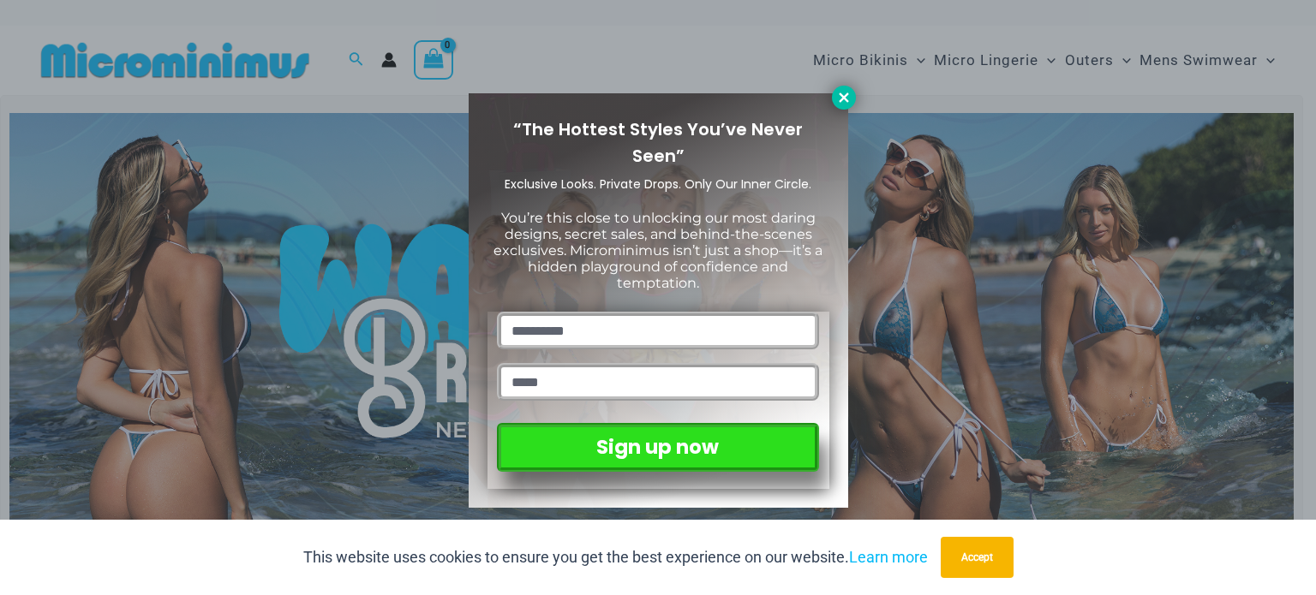
click at [850, 94] on icon at bounding box center [843, 97] width 15 height 15
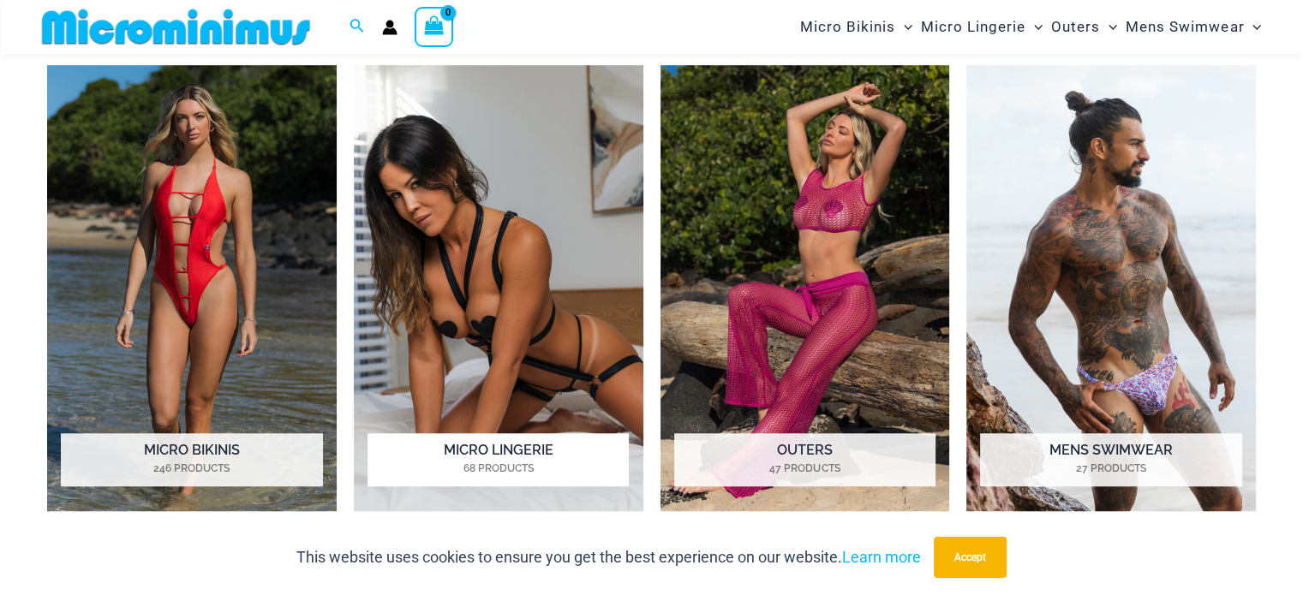
scroll to position [1185, 0]
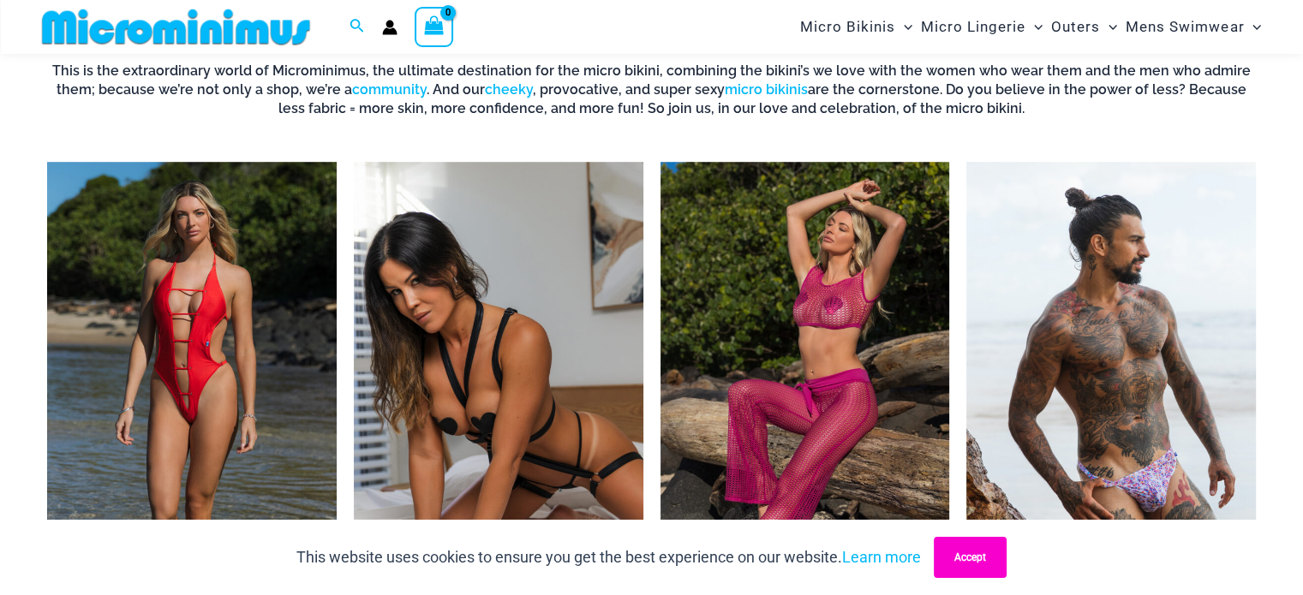
click at [974, 568] on button "Accept" at bounding box center [970, 557] width 73 height 41
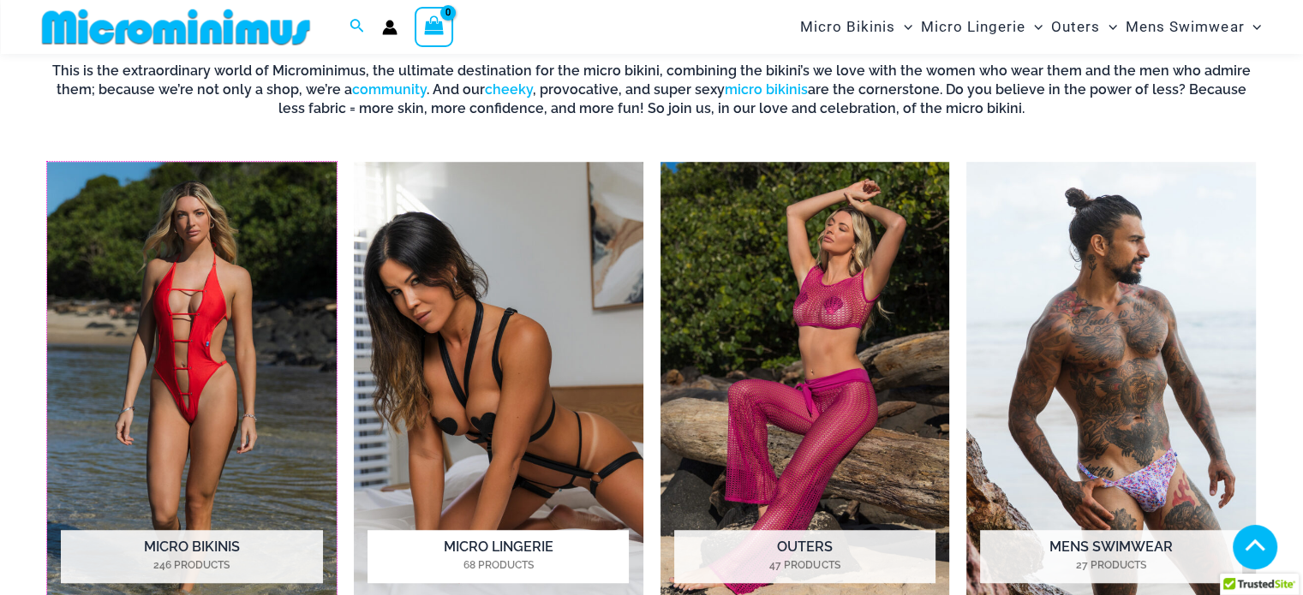
drag, startPoint x: 215, startPoint y: 338, endPoint x: 507, endPoint y: 398, distance: 298.3
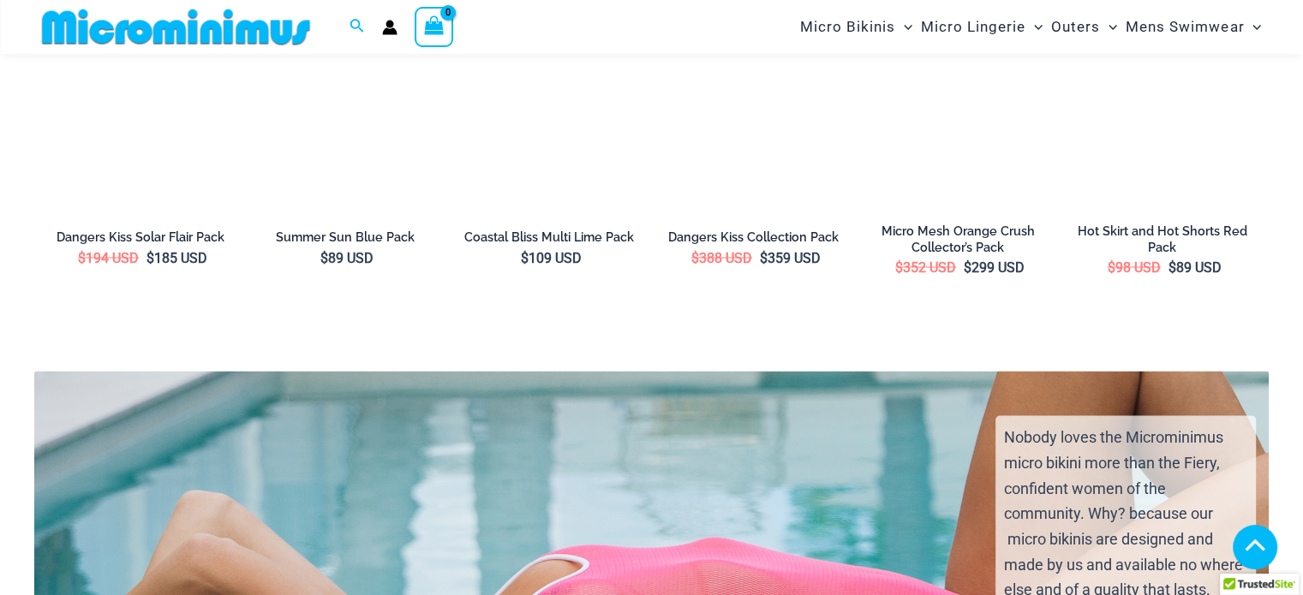
scroll to position [2898, 0]
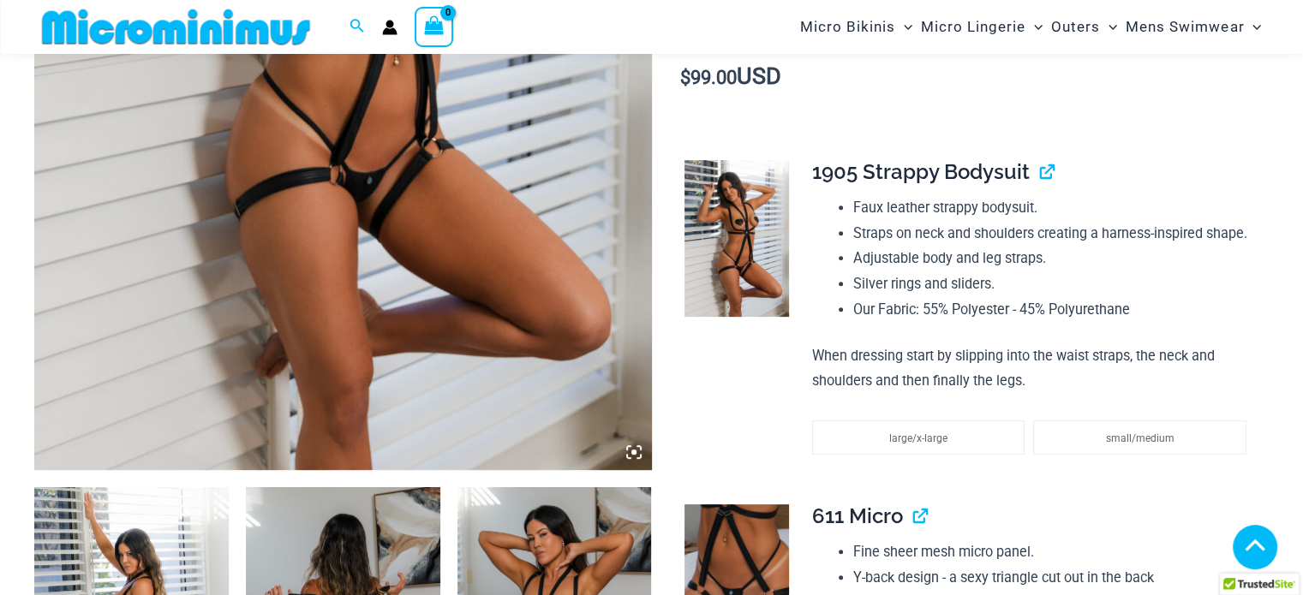
scroll to position [412, 0]
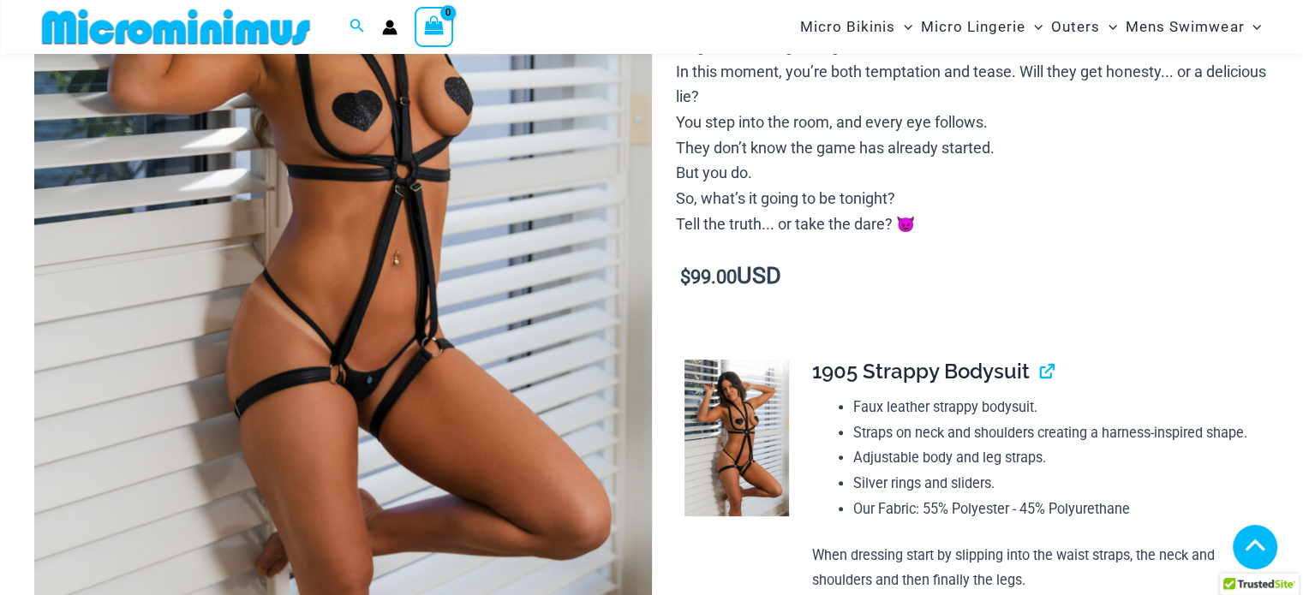
click at [306, 194] on img at bounding box center [343, 207] width 618 height 926
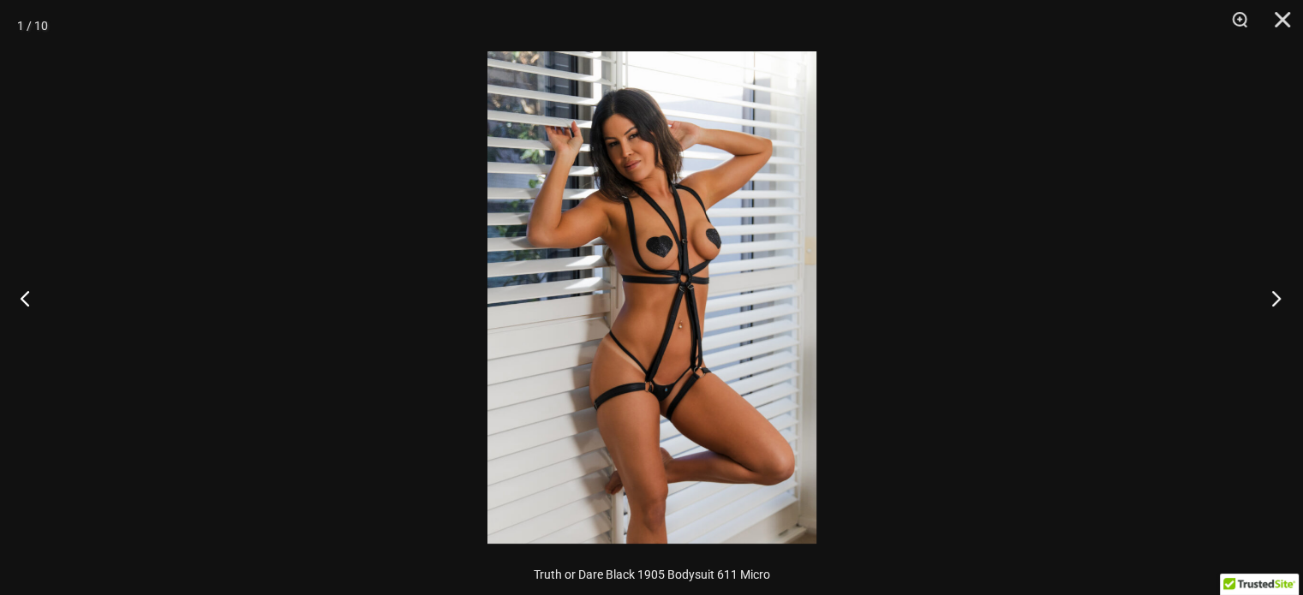
click at [1266, 303] on button "Next" at bounding box center [1271, 298] width 64 height 86
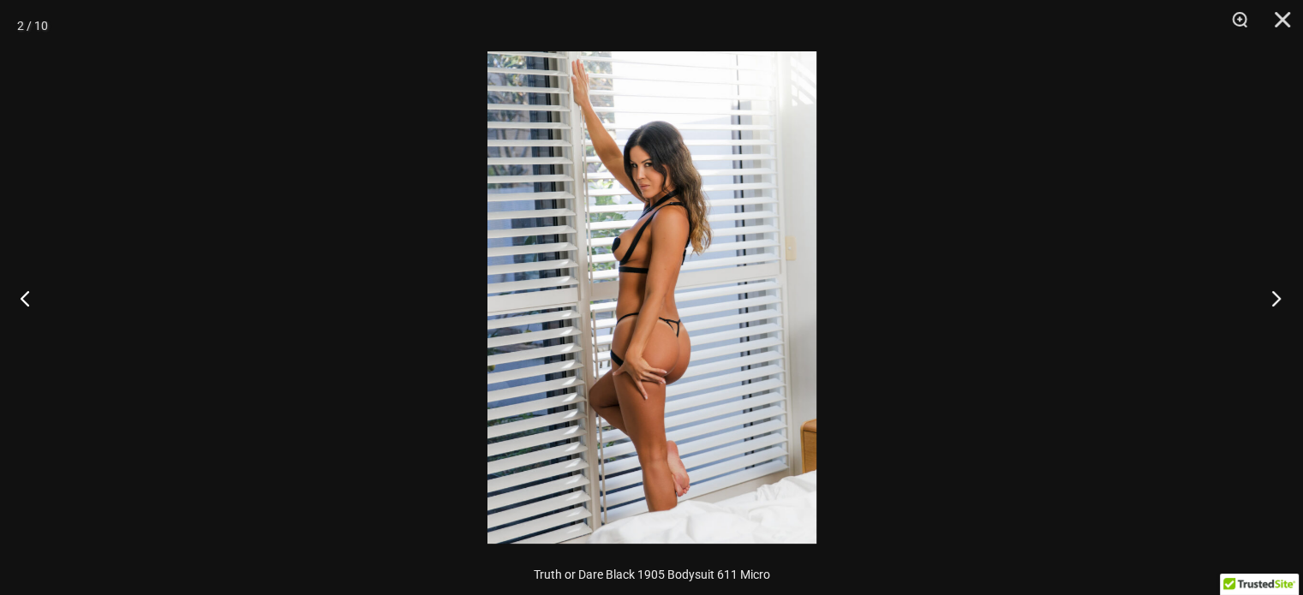
click at [1271, 303] on button "Next" at bounding box center [1271, 298] width 64 height 86
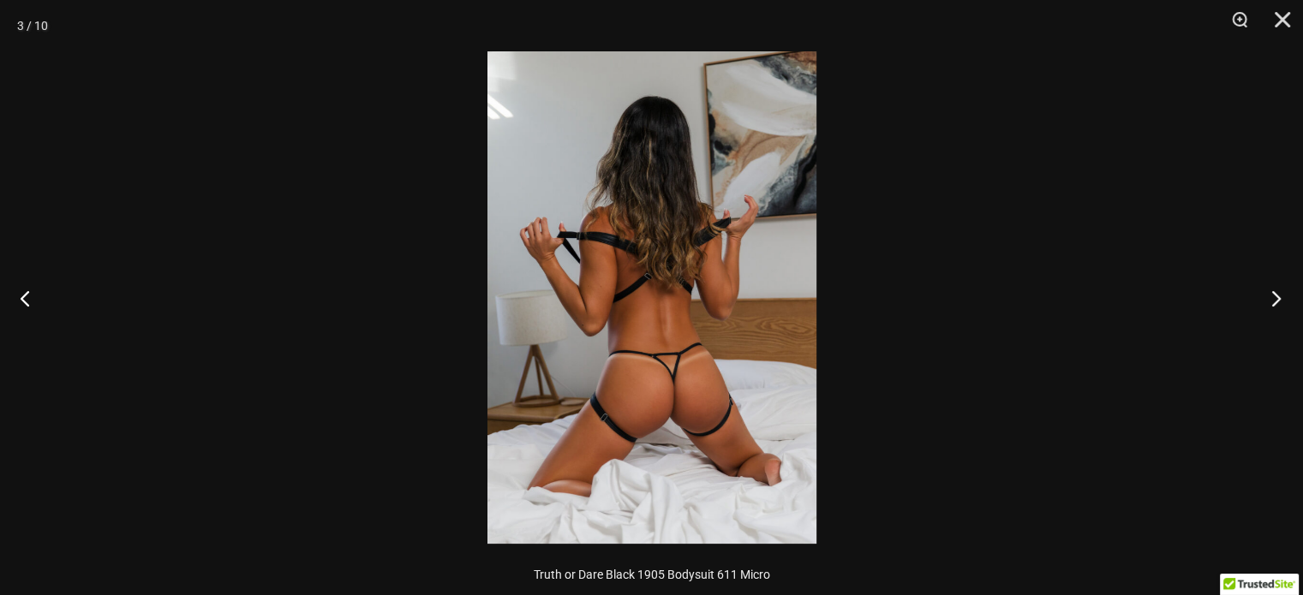
click at [1271, 303] on button "Next" at bounding box center [1271, 298] width 64 height 86
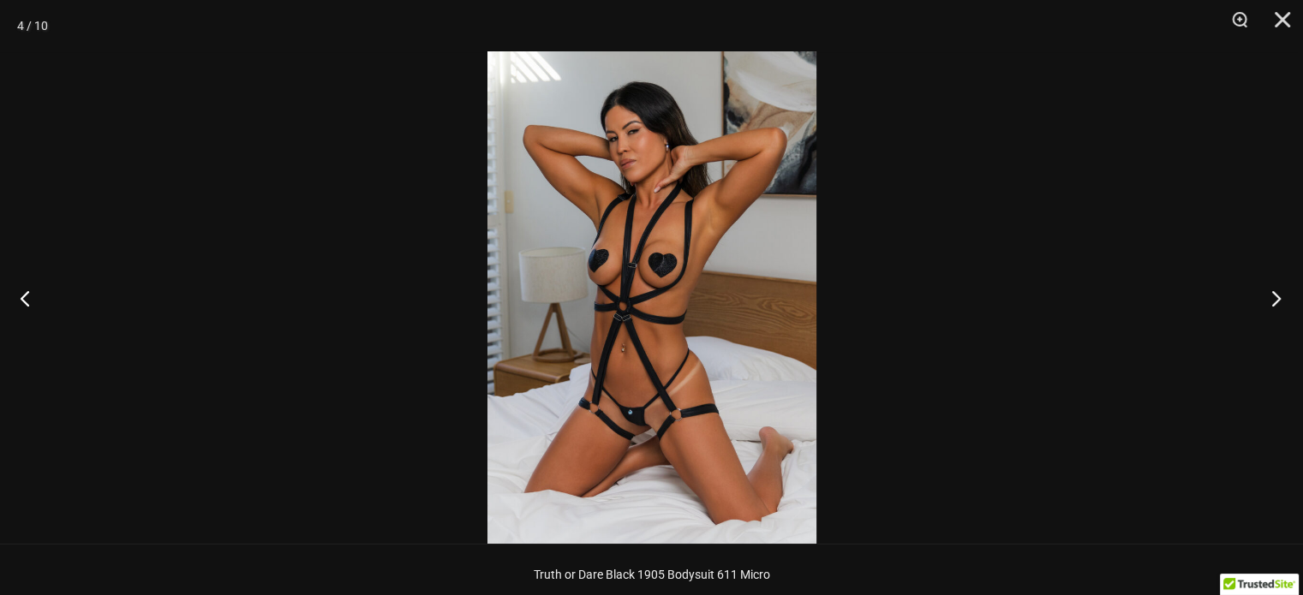
click at [1271, 303] on button "Next" at bounding box center [1271, 298] width 64 height 86
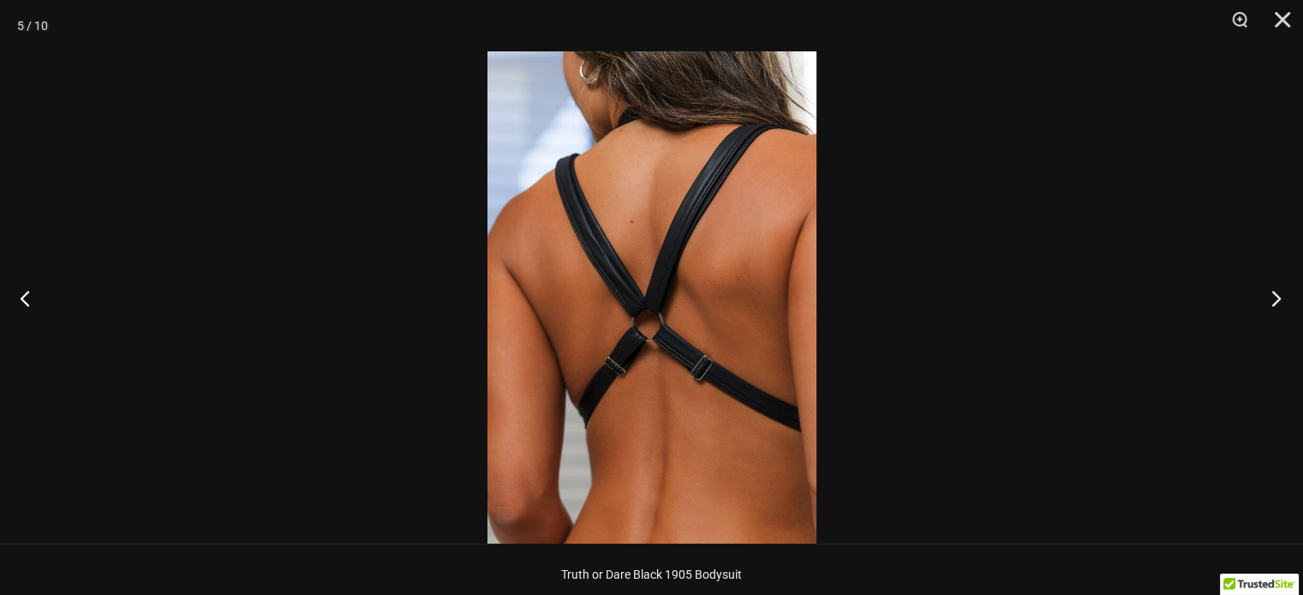
click at [1271, 303] on button "Next" at bounding box center [1271, 298] width 64 height 86
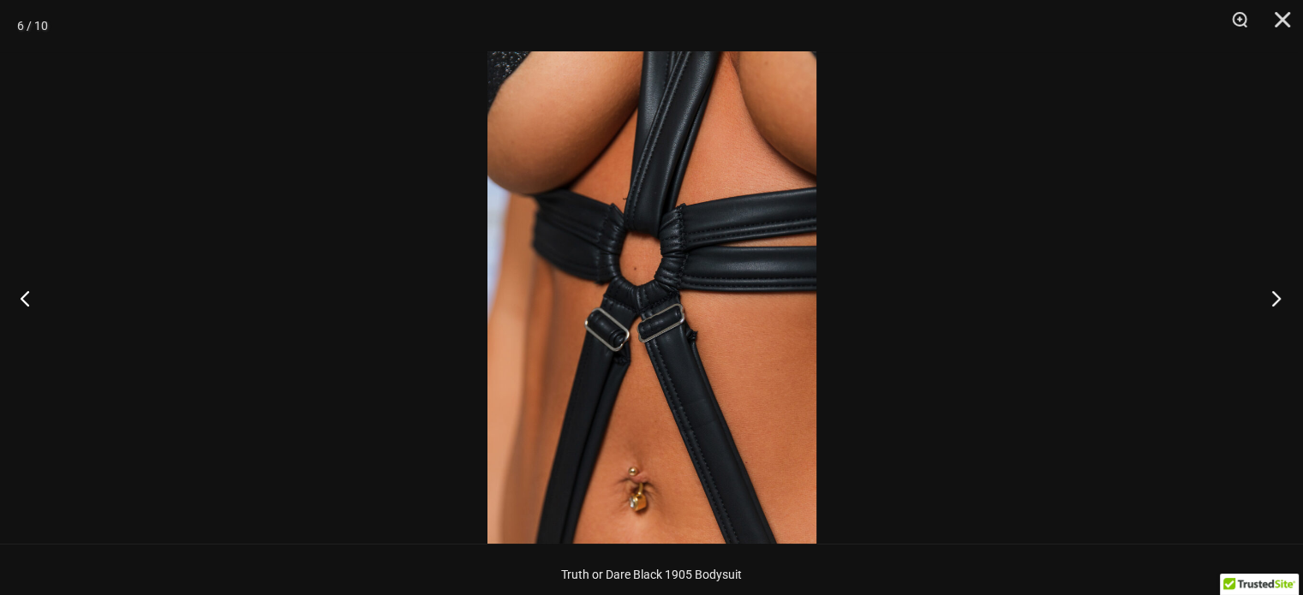
click at [1271, 303] on button "Next" at bounding box center [1271, 298] width 64 height 86
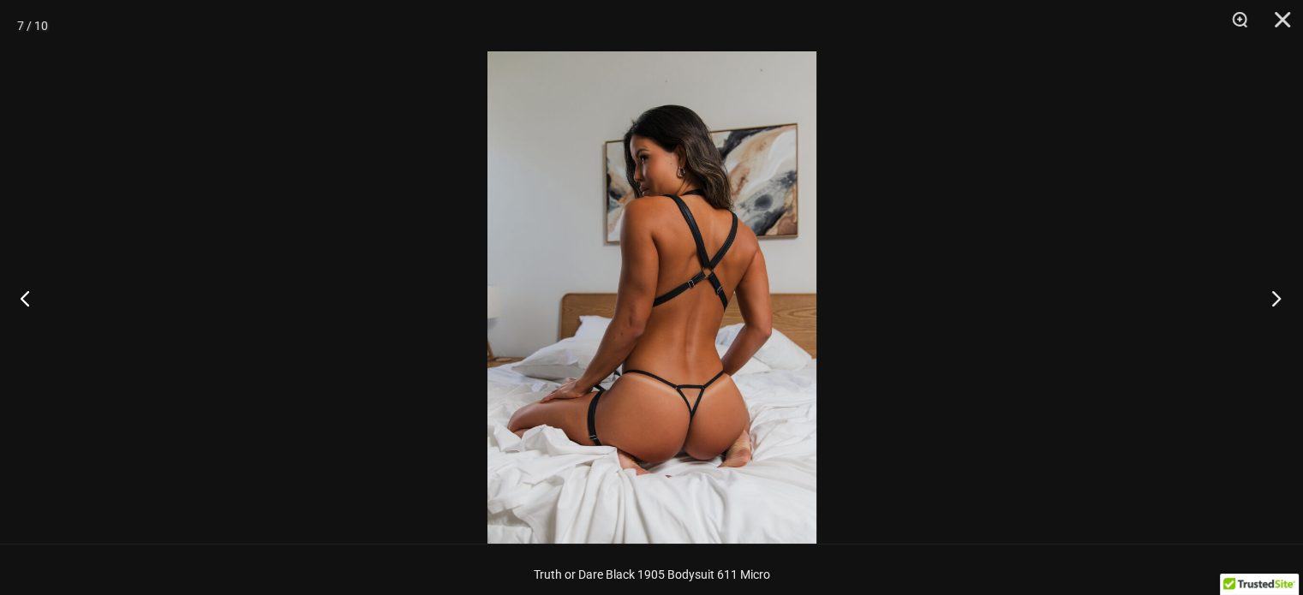
click at [1271, 303] on button "Next" at bounding box center [1271, 298] width 64 height 86
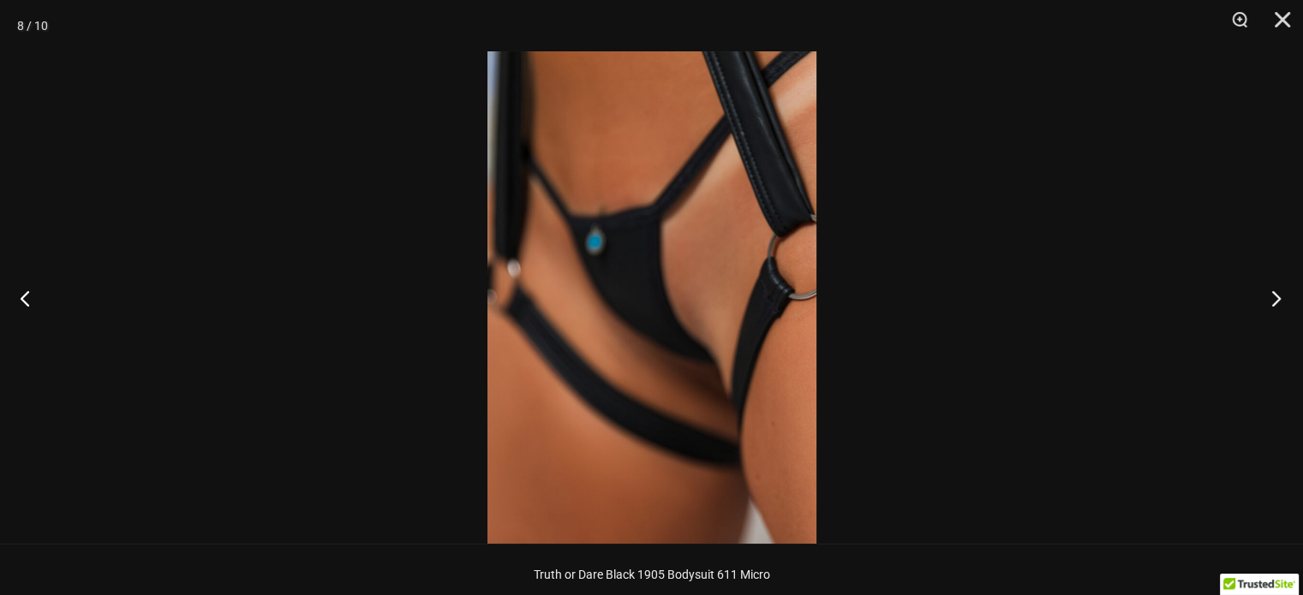
click at [1271, 303] on button "Next" at bounding box center [1271, 298] width 64 height 86
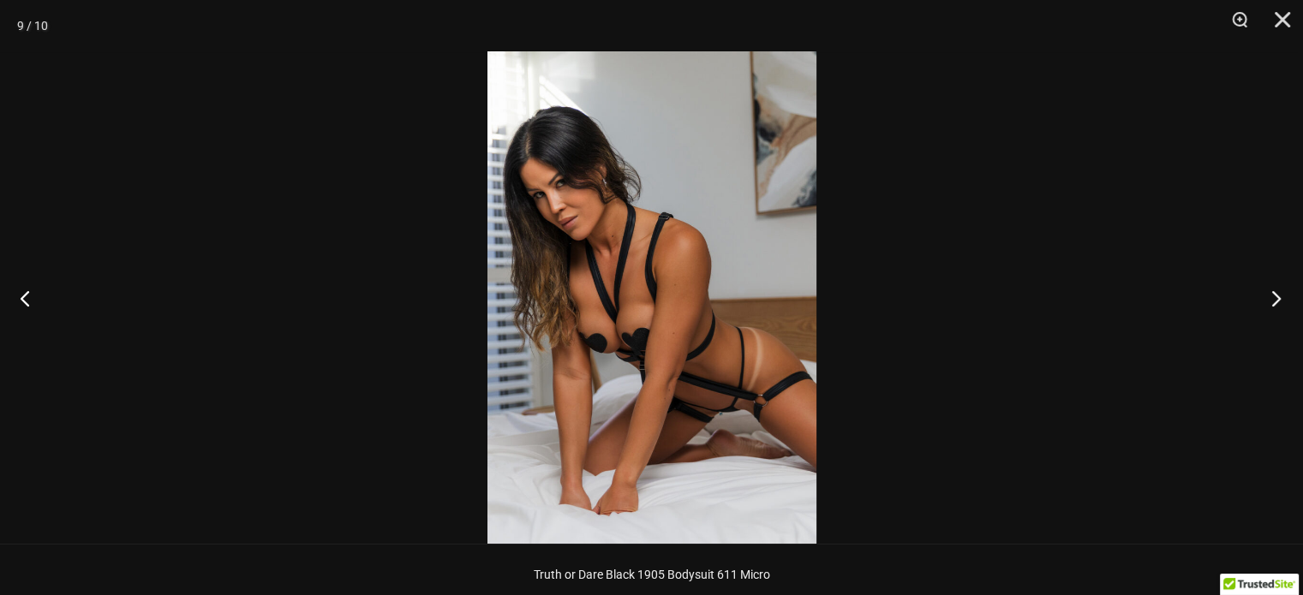
click at [1271, 303] on button "Next" at bounding box center [1271, 298] width 64 height 86
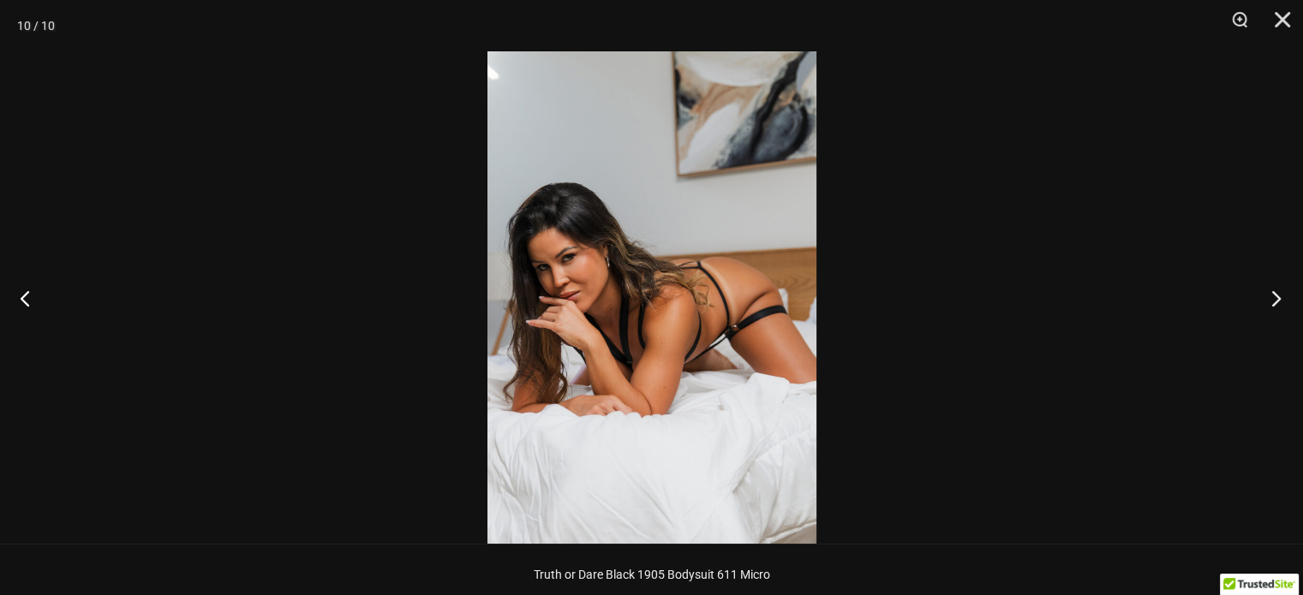
click at [1271, 303] on button "Next" at bounding box center [1271, 298] width 64 height 86
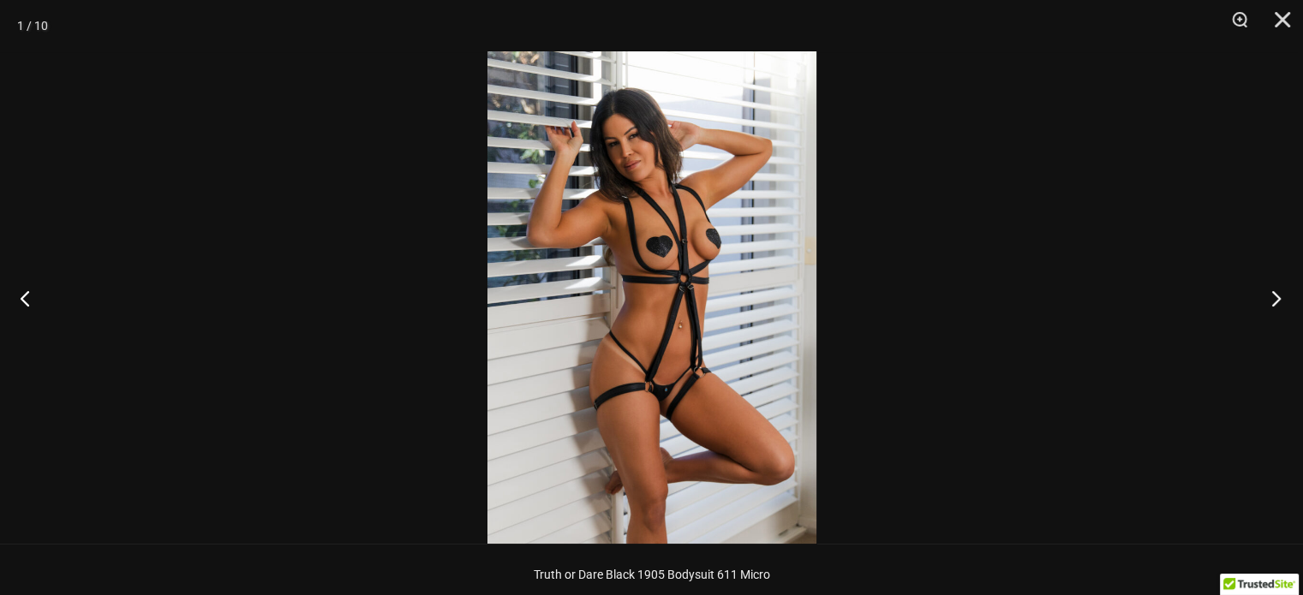
click at [1271, 303] on button "Next" at bounding box center [1271, 298] width 64 height 86
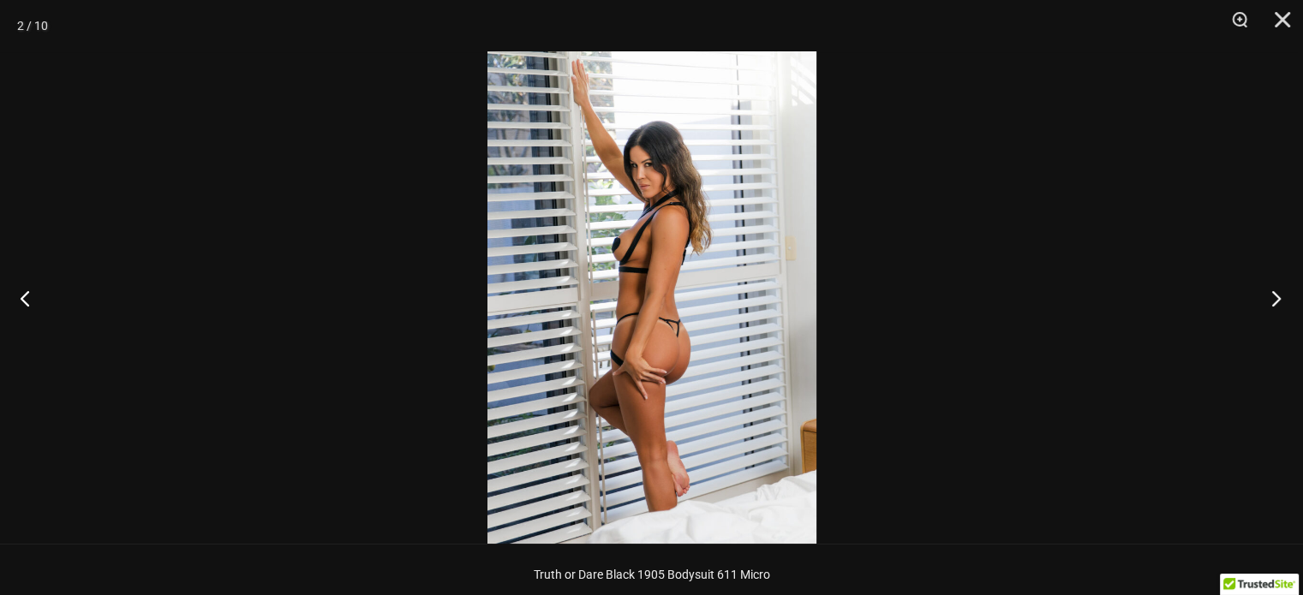
click at [1271, 303] on button "Next" at bounding box center [1271, 298] width 64 height 86
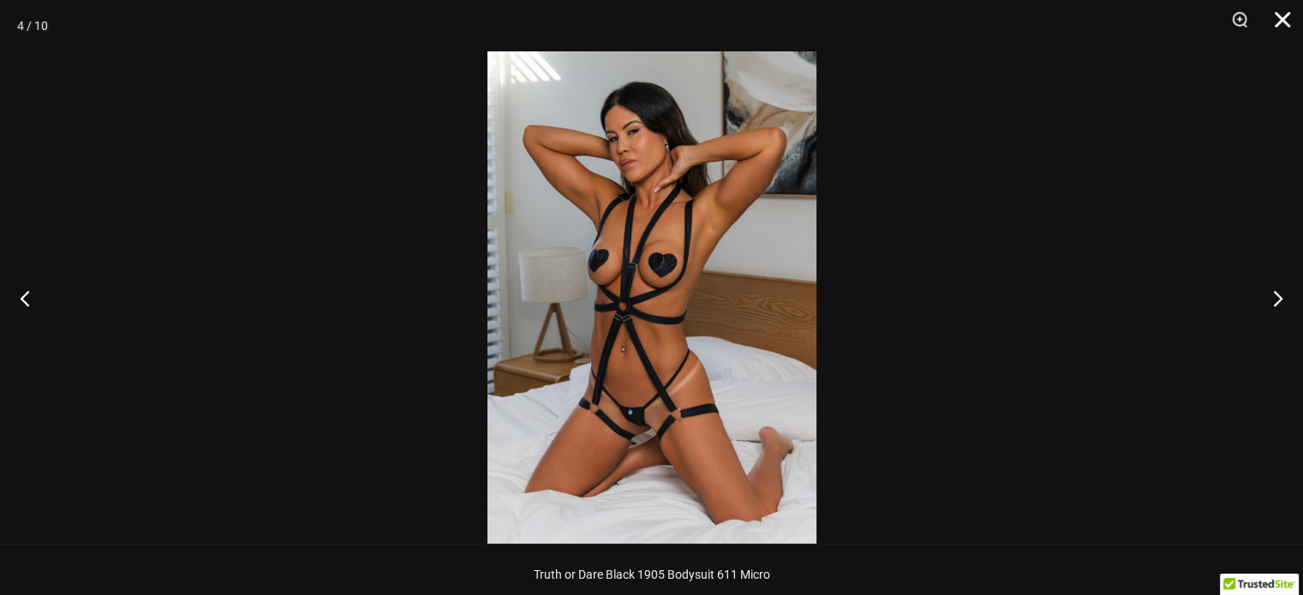
click at [1280, 15] on button "Close" at bounding box center [1276, 25] width 43 height 51
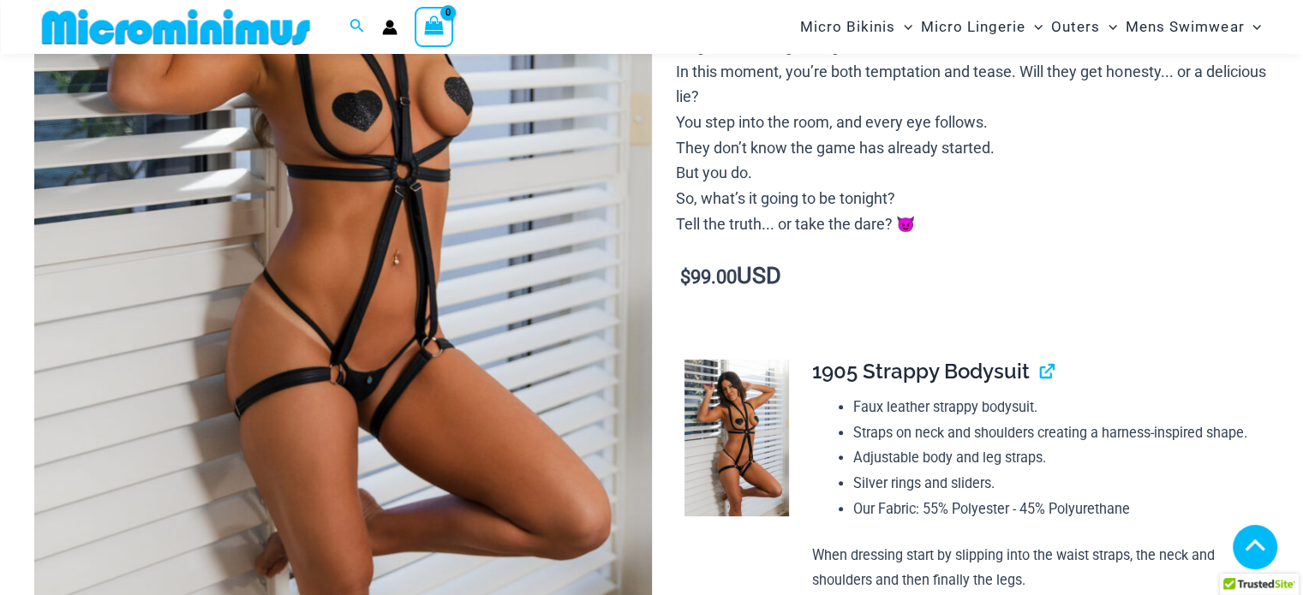
click at [1177, 280] on p "$ 99.00 USD" at bounding box center [972, 277] width 593 height 27
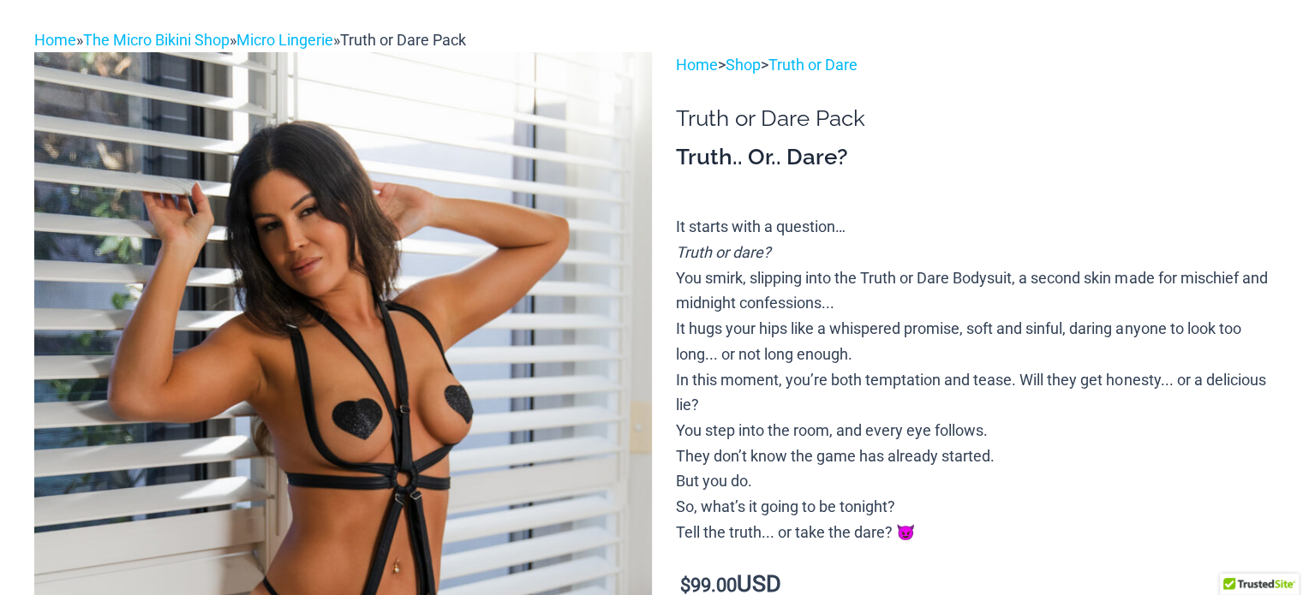
scroll to position [0, 0]
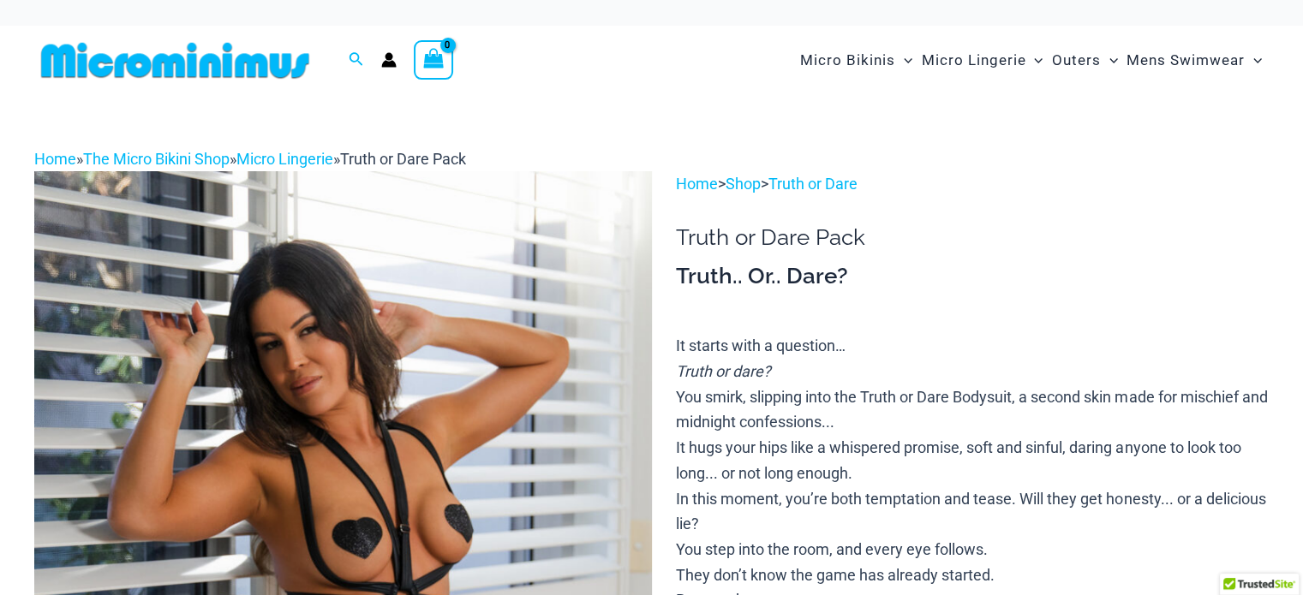
click at [165, 57] on img at bounding box center [175, 60] width 282 height 39
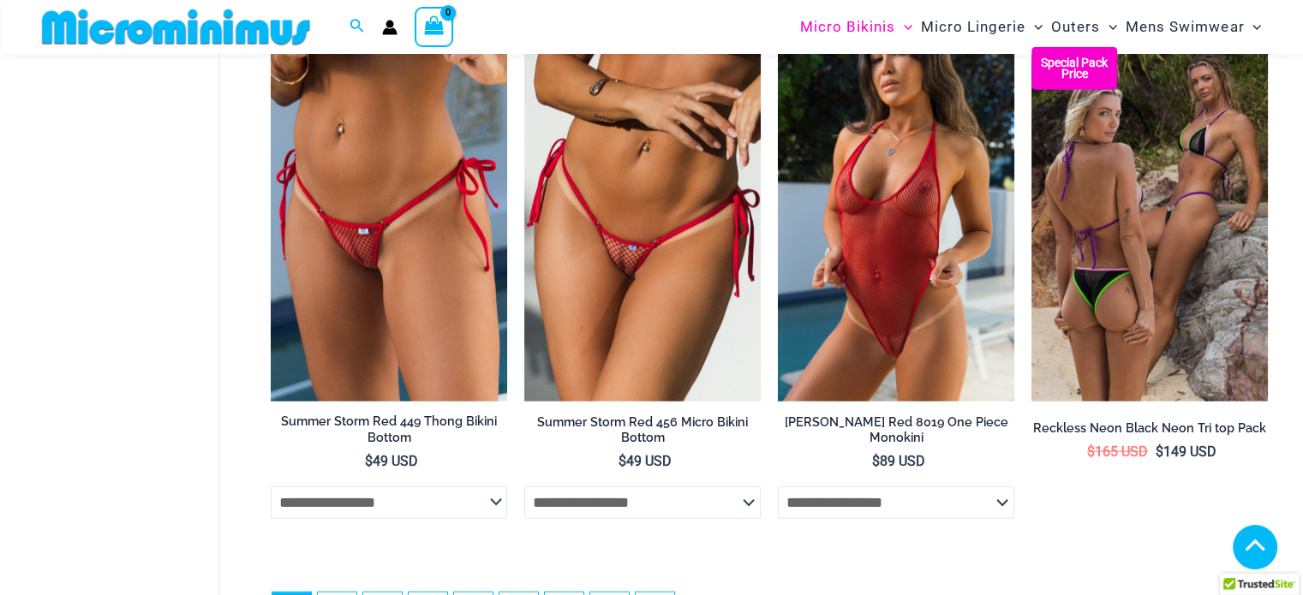
scroll to position [4525, 0]
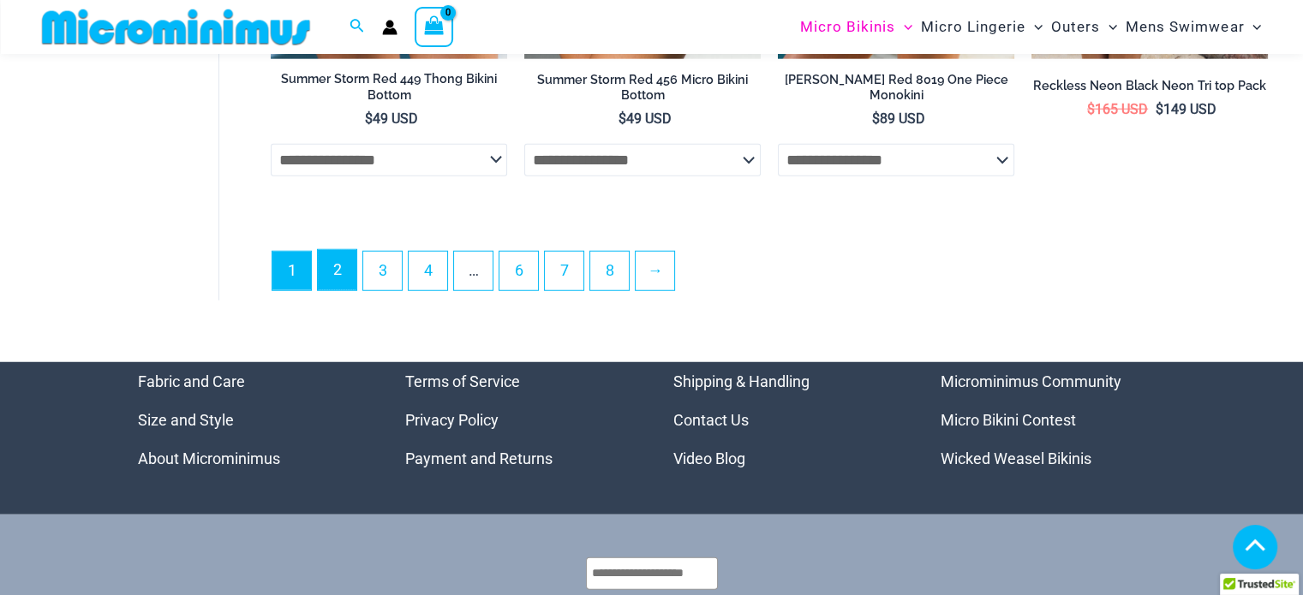
click at [339, 250] on link "2" at bounding box center [337, 270] width 39 height 40
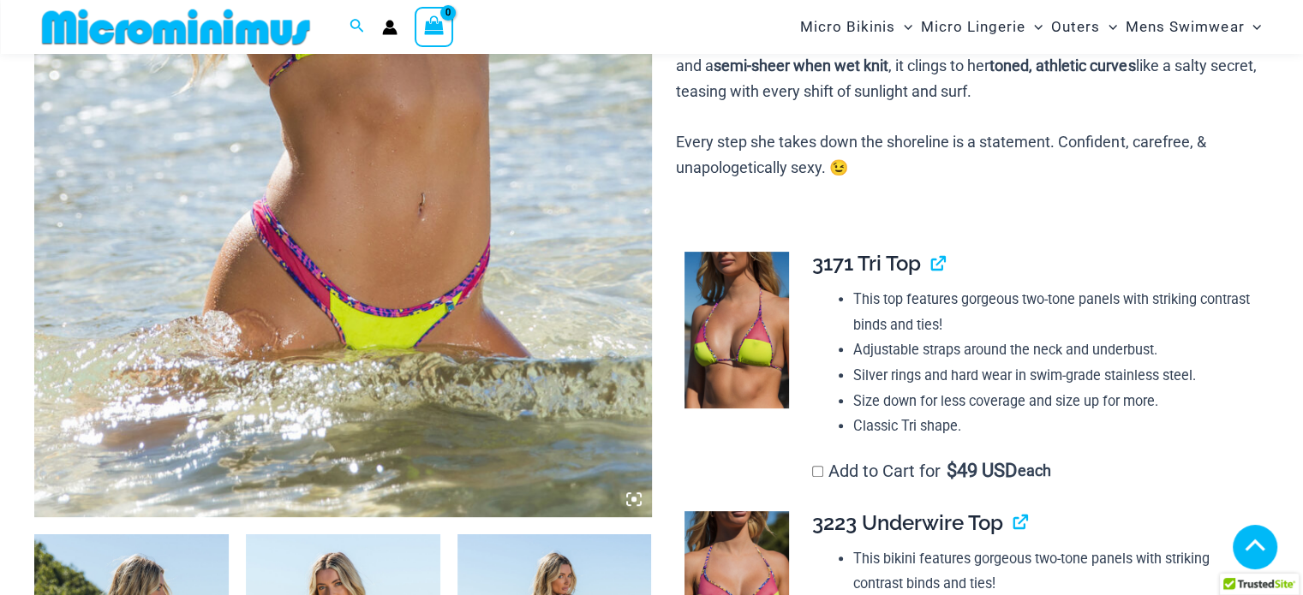
scroll to position [415, 0]
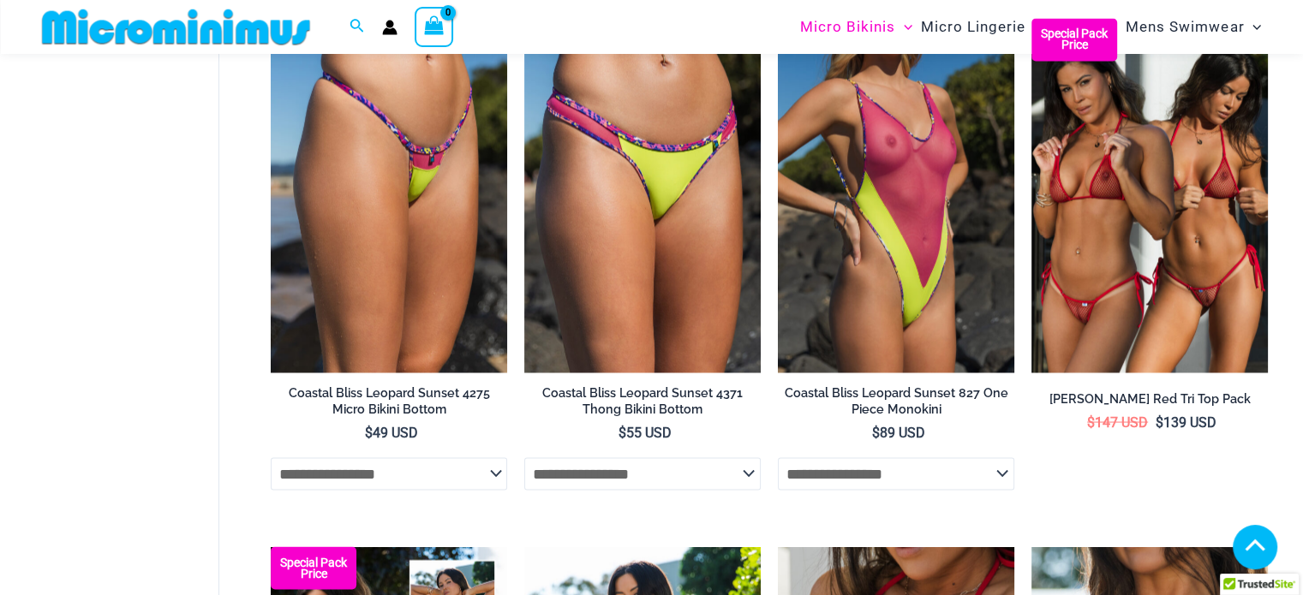
scroll to position [3840, 0]
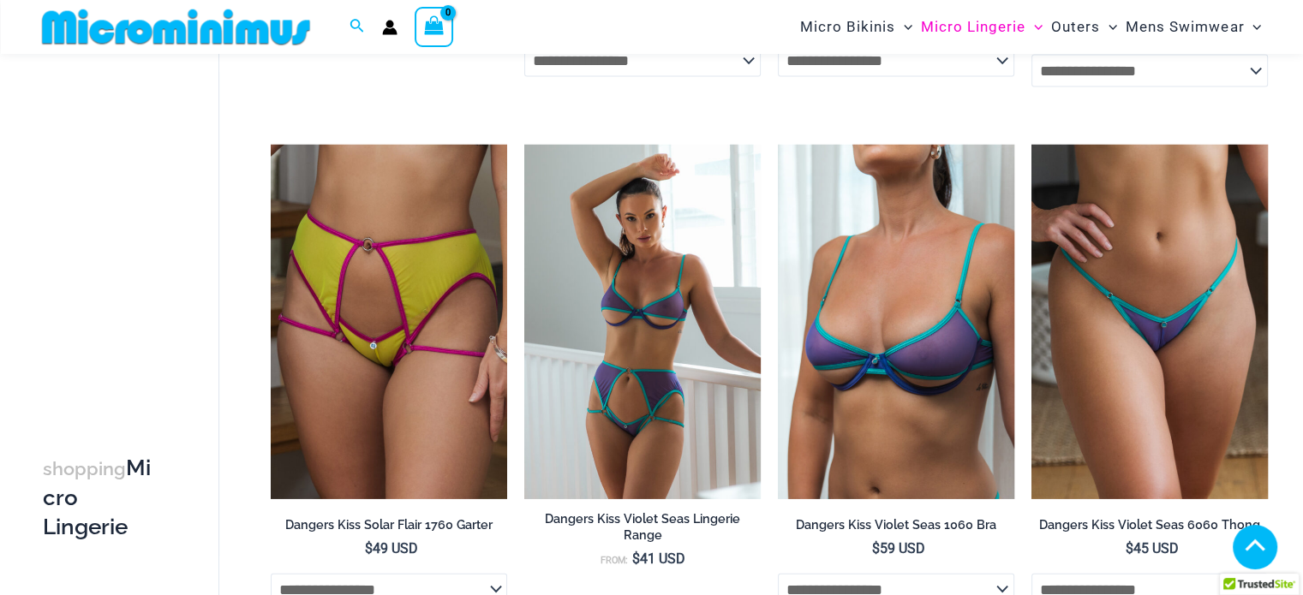
scroll to position [4011, 0]
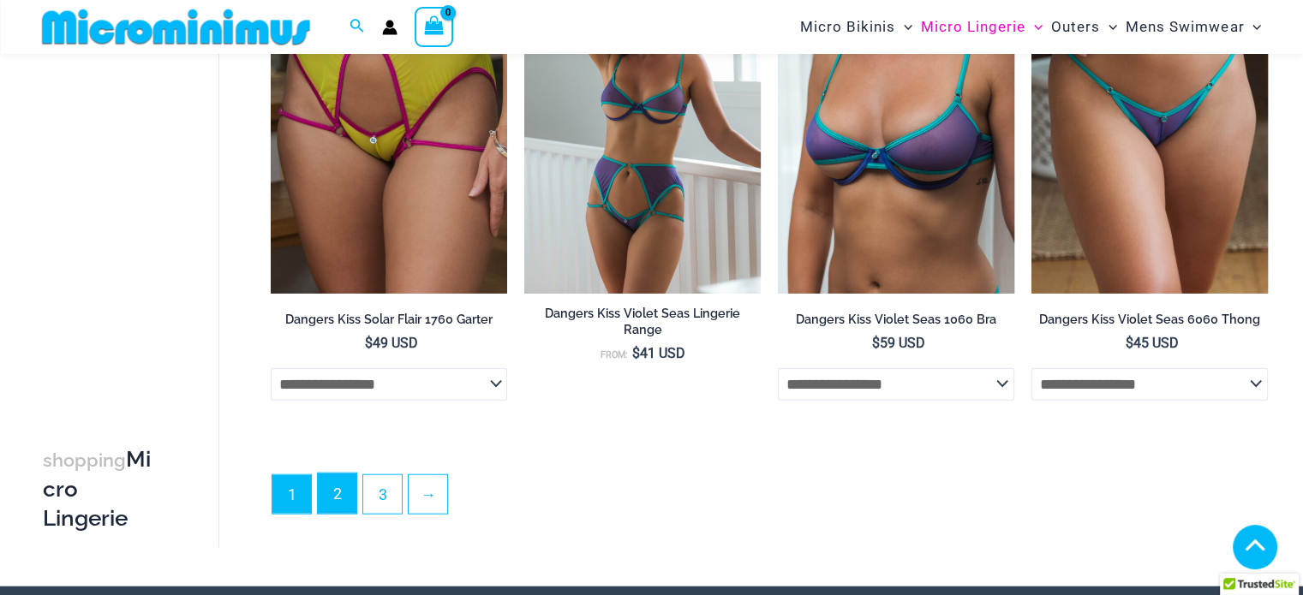
click at [342, 481] on link "2" at bounding box center [337, 494] width 39 height 40
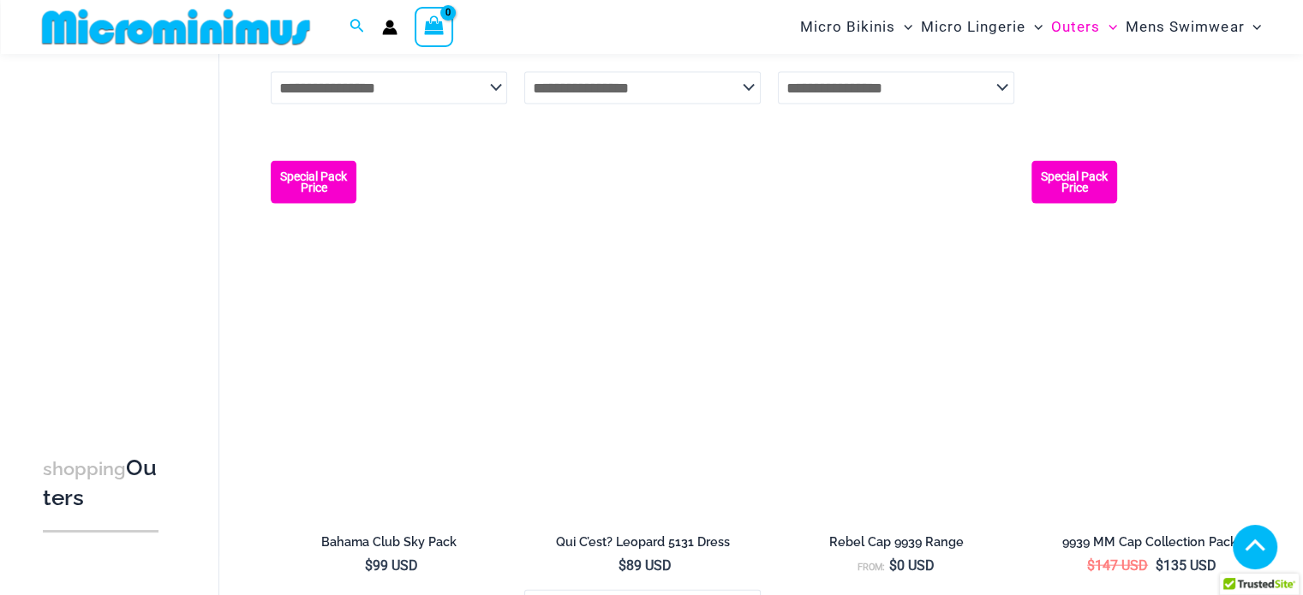
scroll to position [3926, 0]
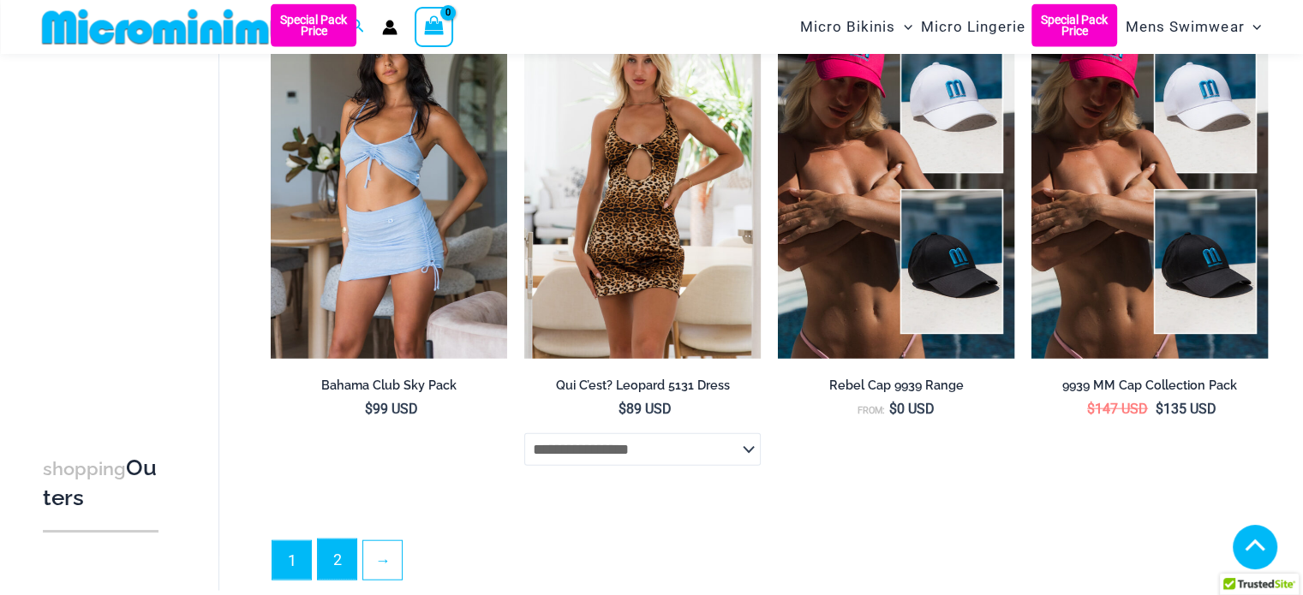
click at [334, 557] on link "2" at bounding box center [337, 560] width 39 height 40
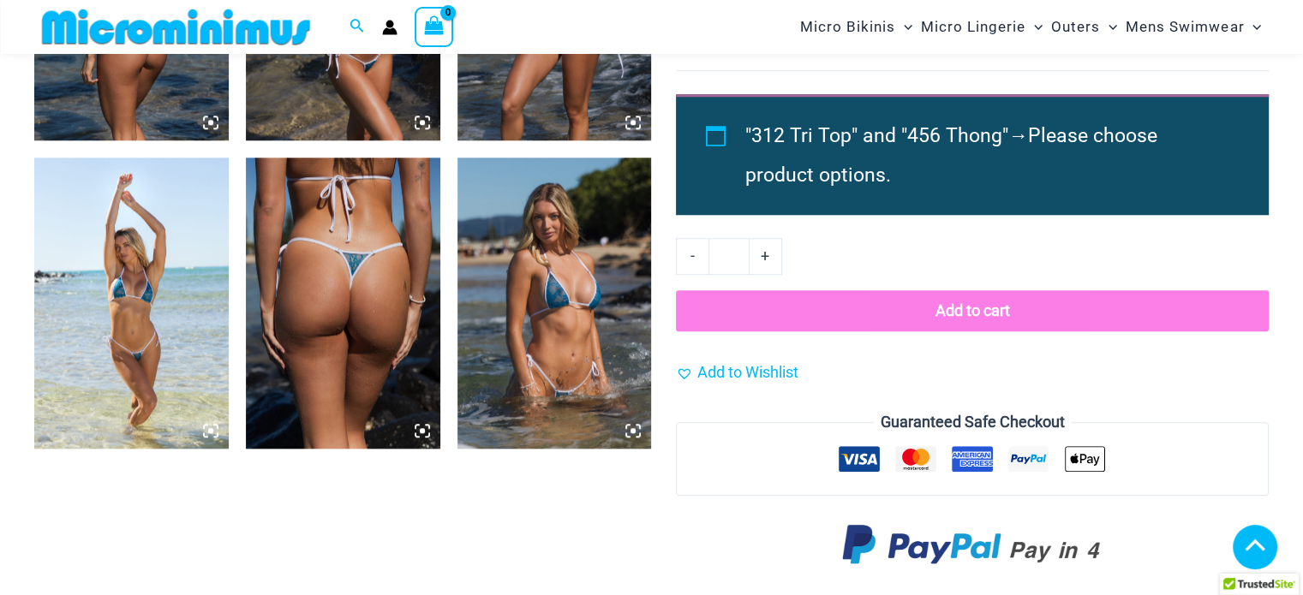
scroll to position [1783, 0]
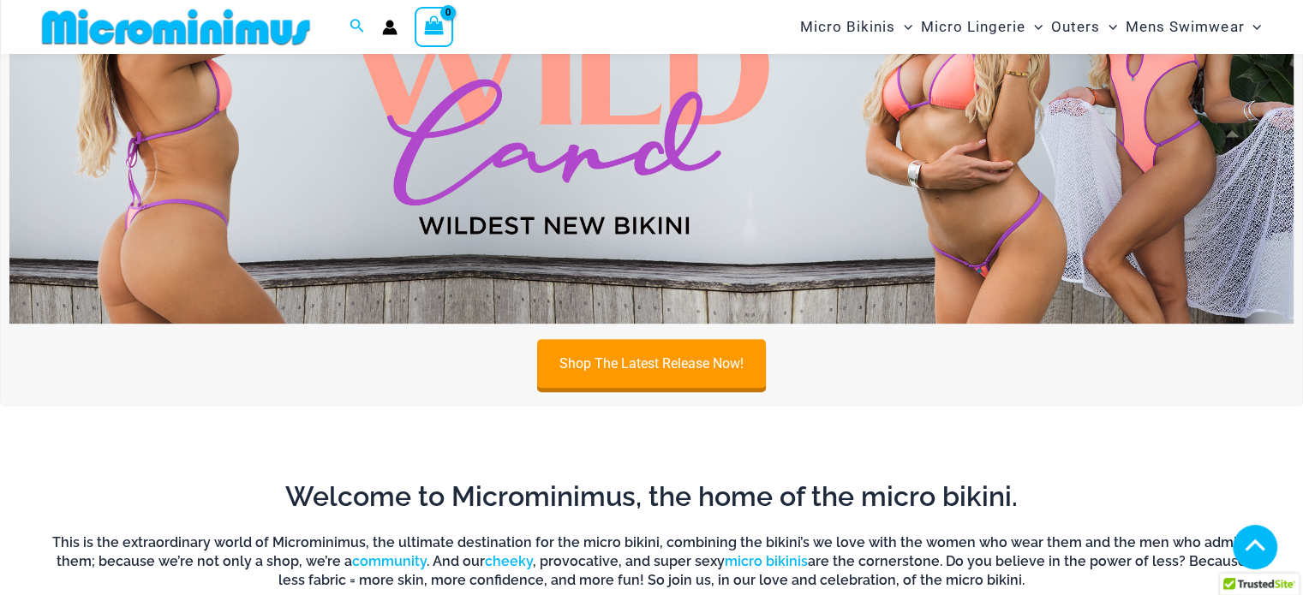
scroll to position [584, 0]
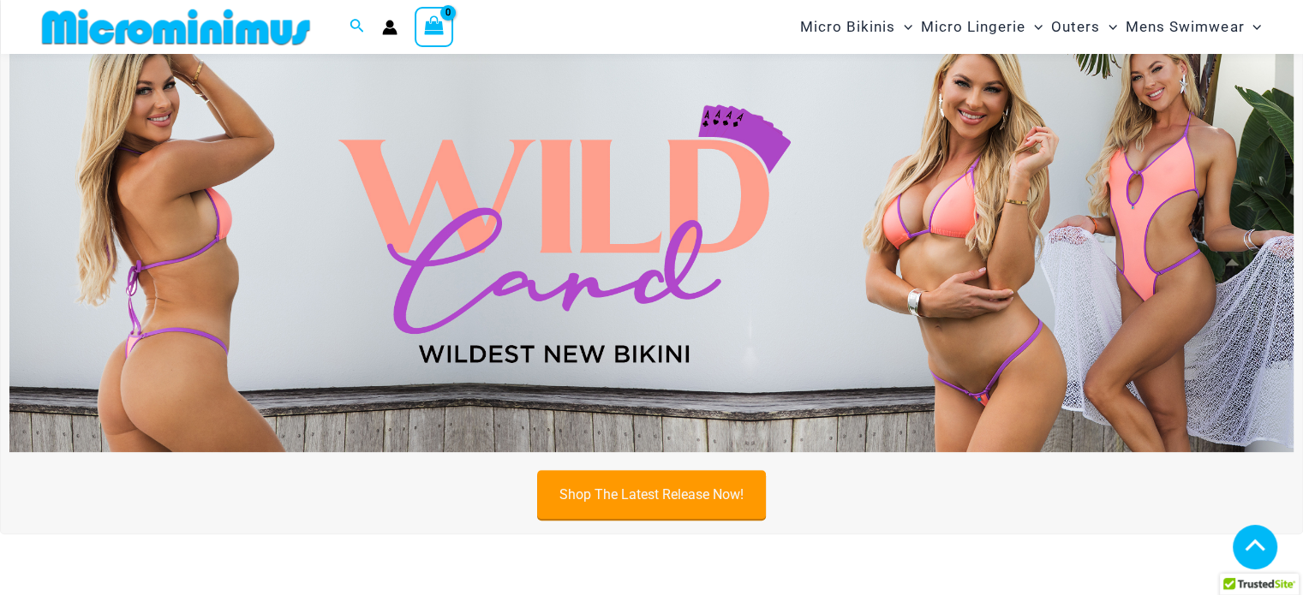
click at [684, 486] on link "Shop The Latest Release Now!" at bounding box center [651, 494] width 229 height 49
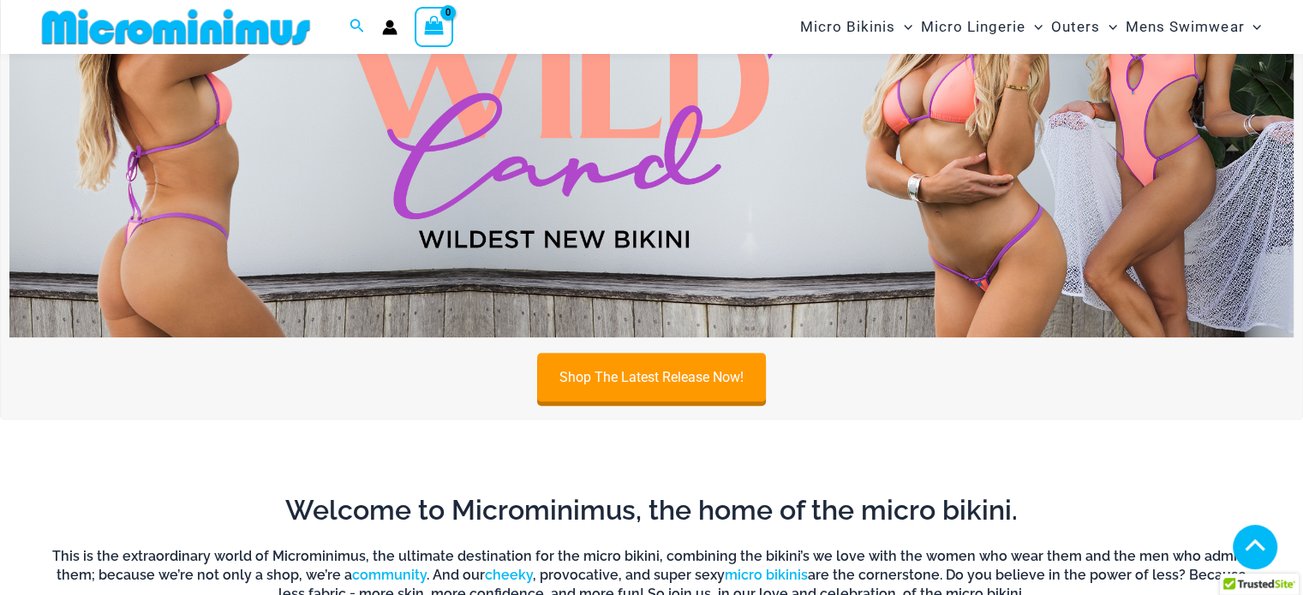
scroll to position [841, 0]
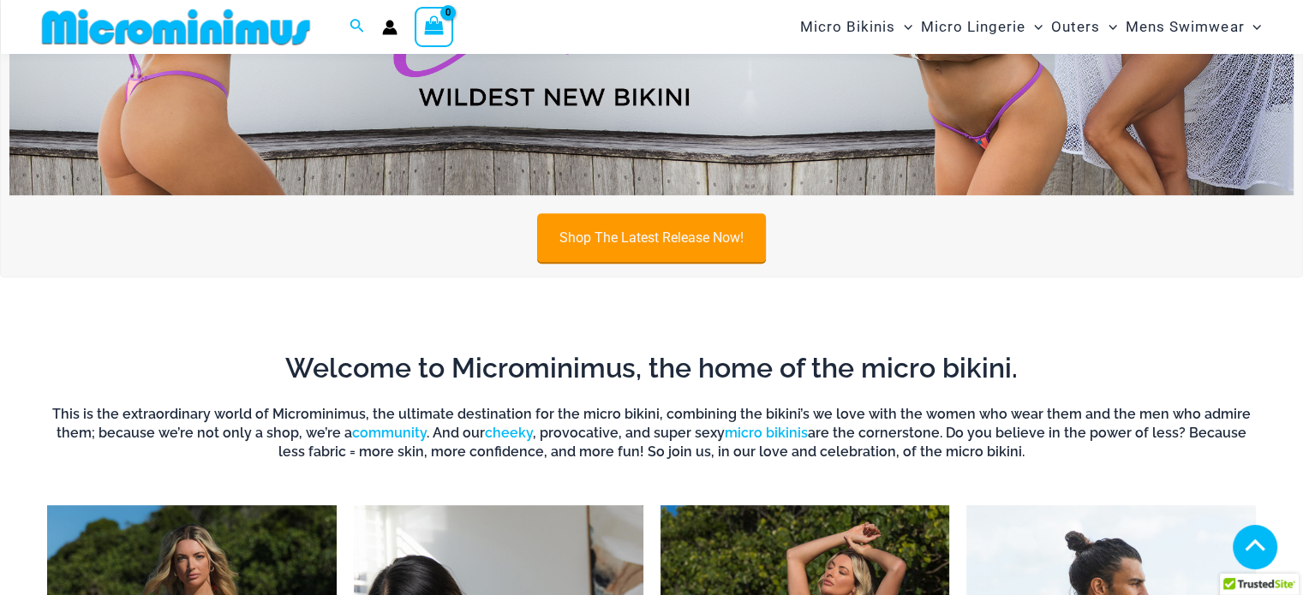
click at [655, 222] on link "Shop The Latest Release Now!" at bounding box center [651, 237] width 229 height 49
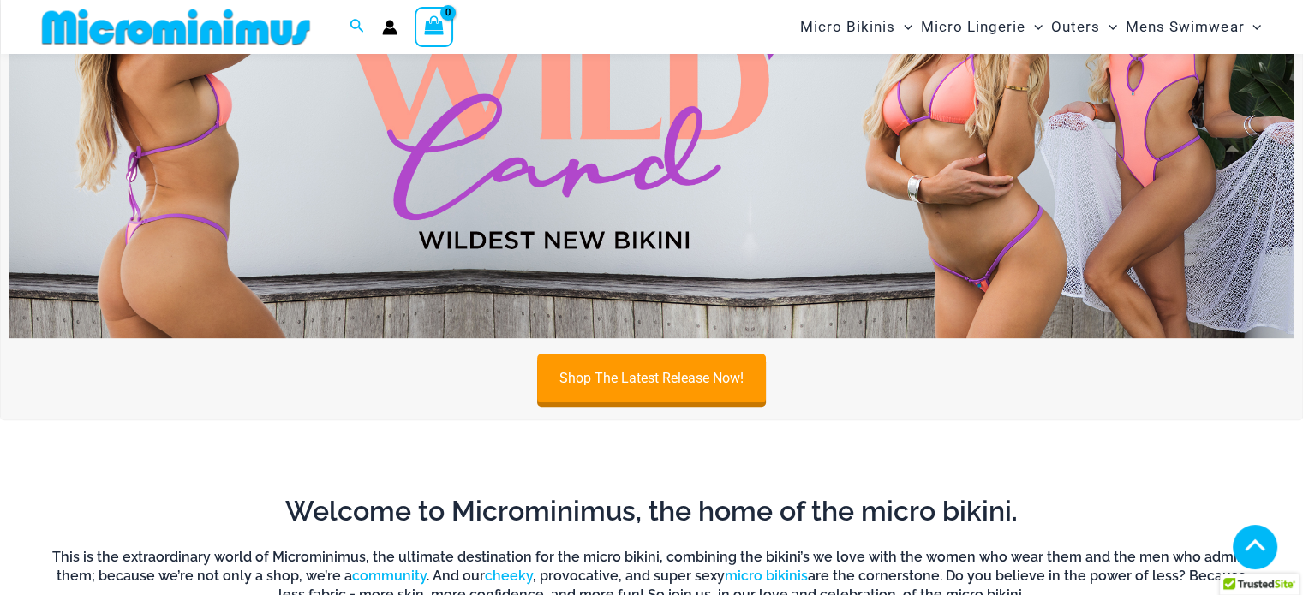
scroll to position [413, 0]
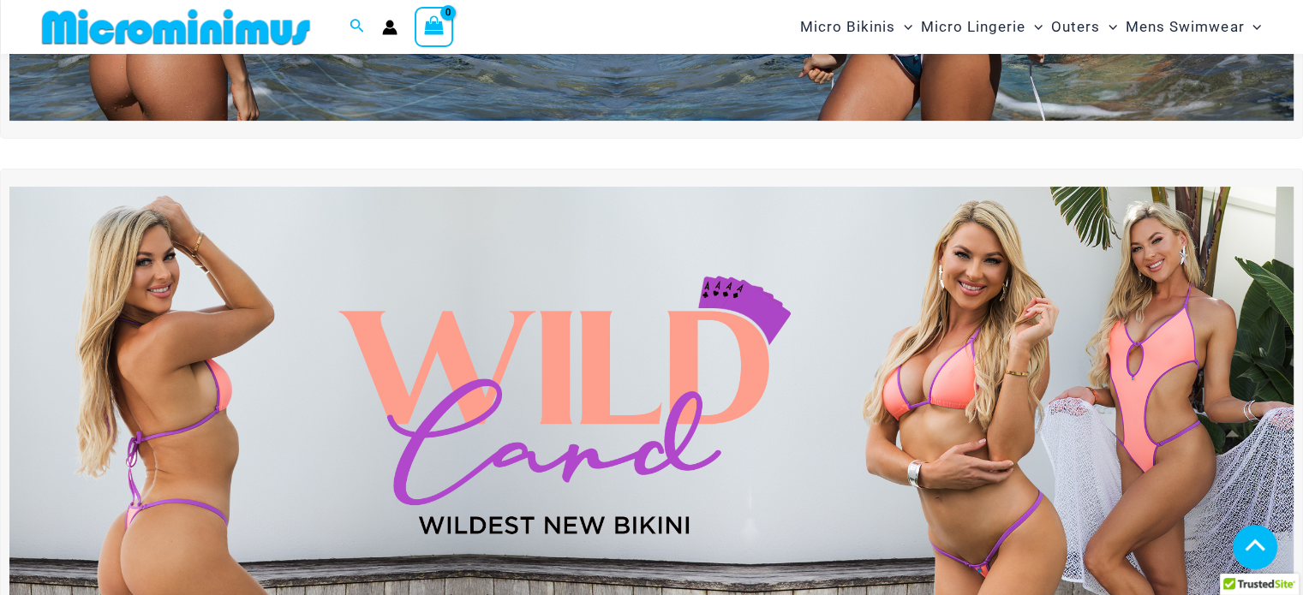
click at [659, 304] on img at bounding box center [651, 405] width 1284 height 436
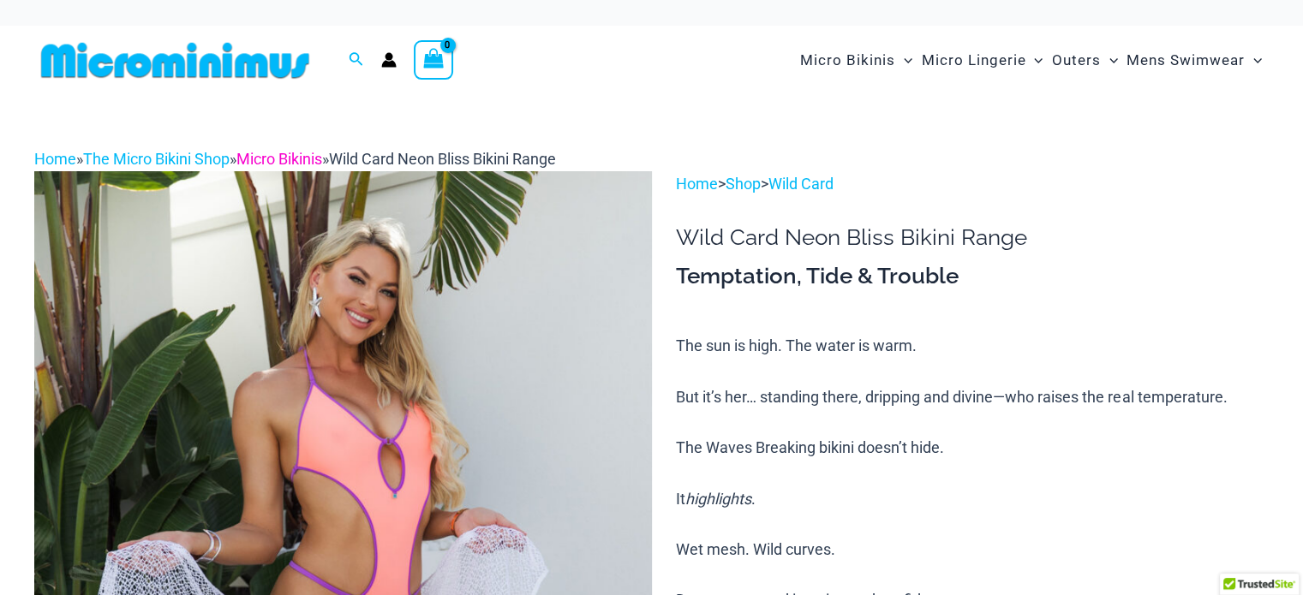
click at [278, 158] on link "Micro Bikinis" at bounding box center [279, 159] width 86 height 18
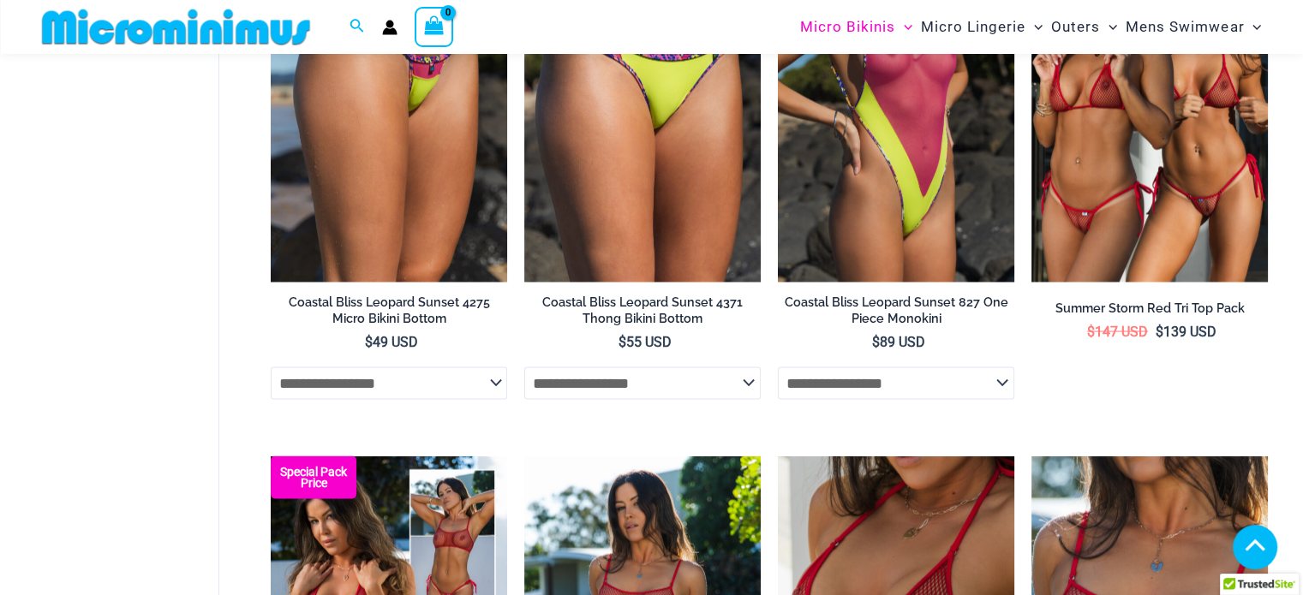
scroll to position [3588, 0]
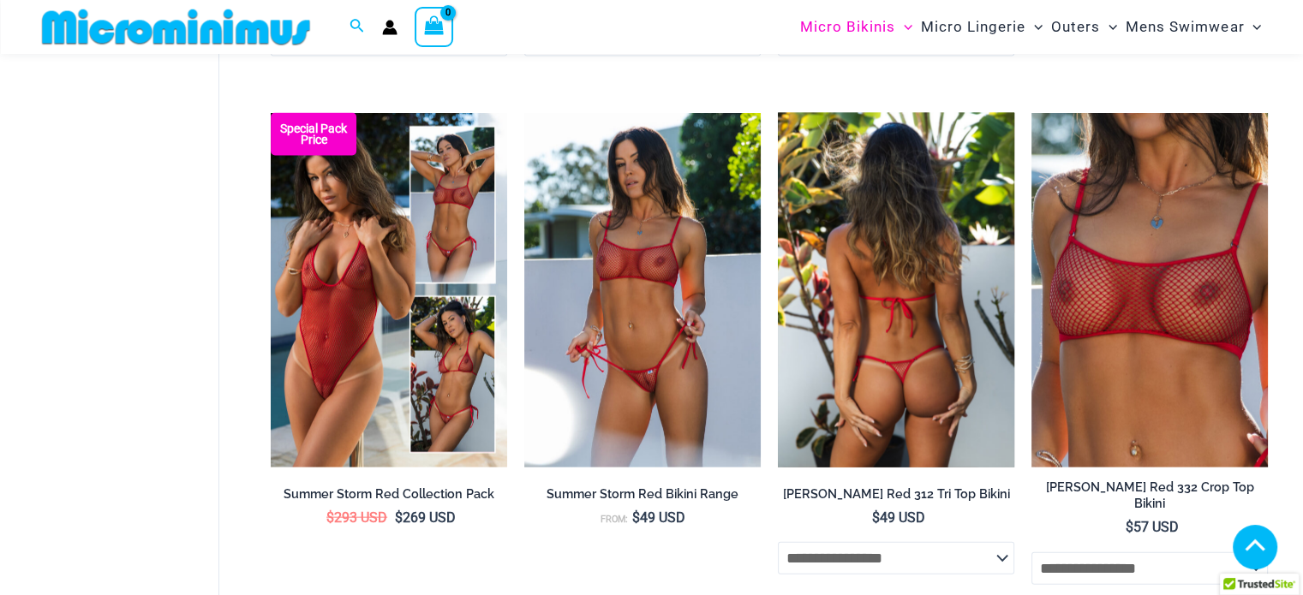
drag, startPoint x: 880, startPoint y: 229, endPoint x: 925, endPoint y: 229, distance: 45.4
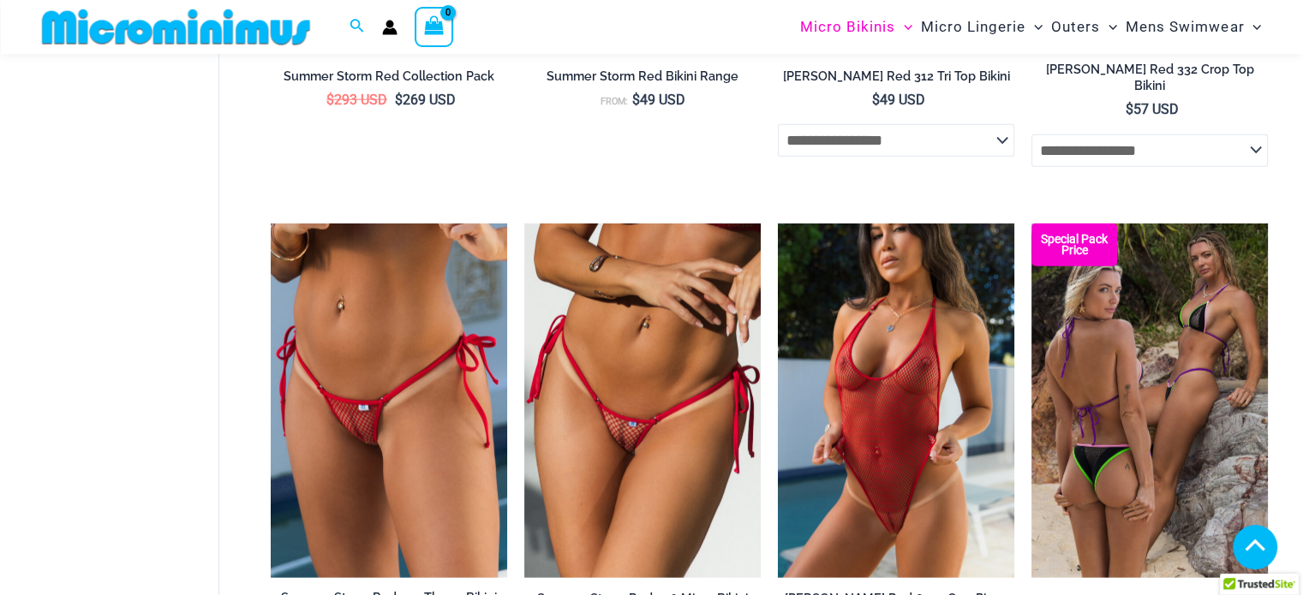
scroll to position [4188, 0]
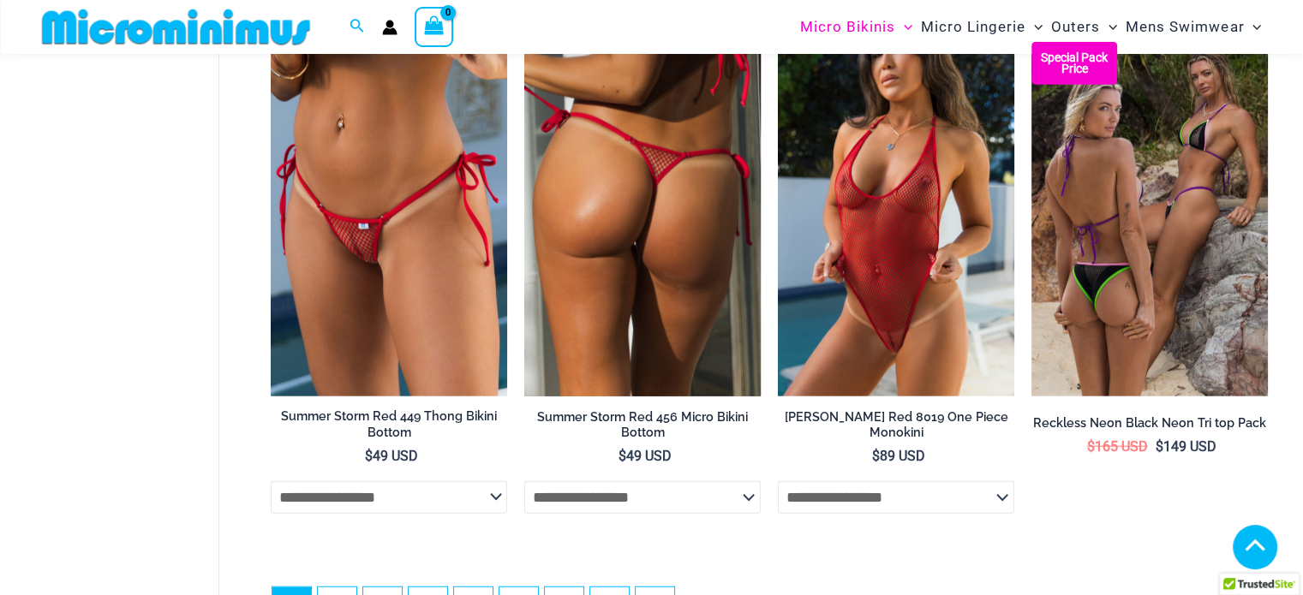
drag, startPoint x: 661, startPoint y: 180, endPoint x: 524, endPoint y: 180, distance: 137.1
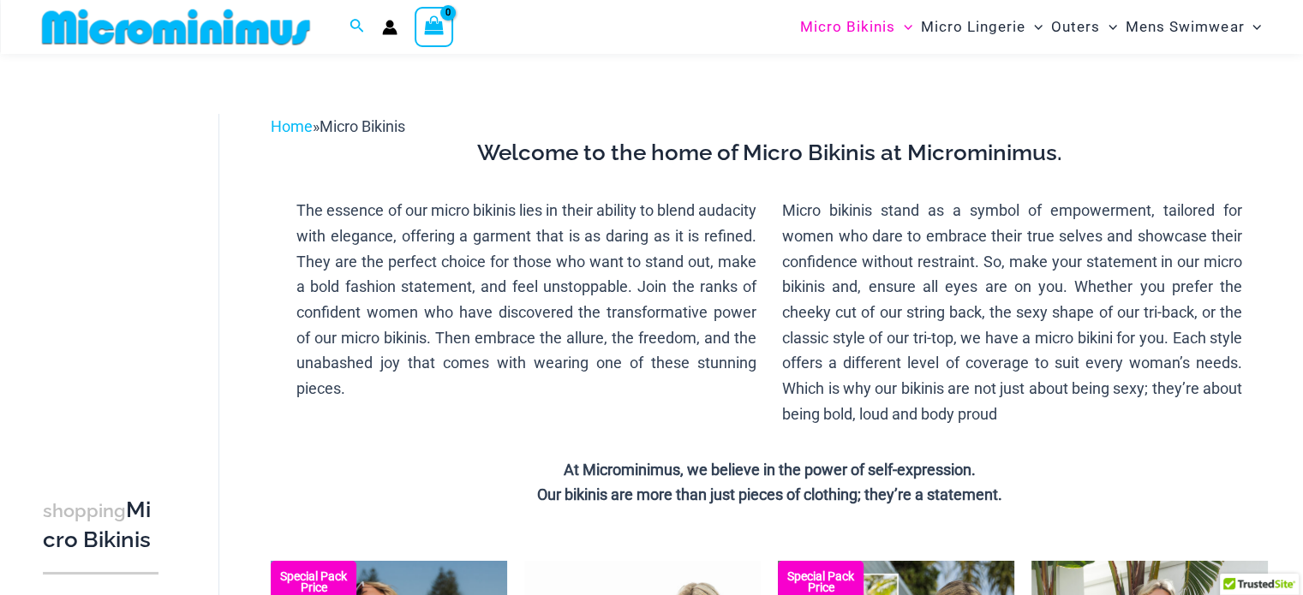
scroll to position [0, 0]
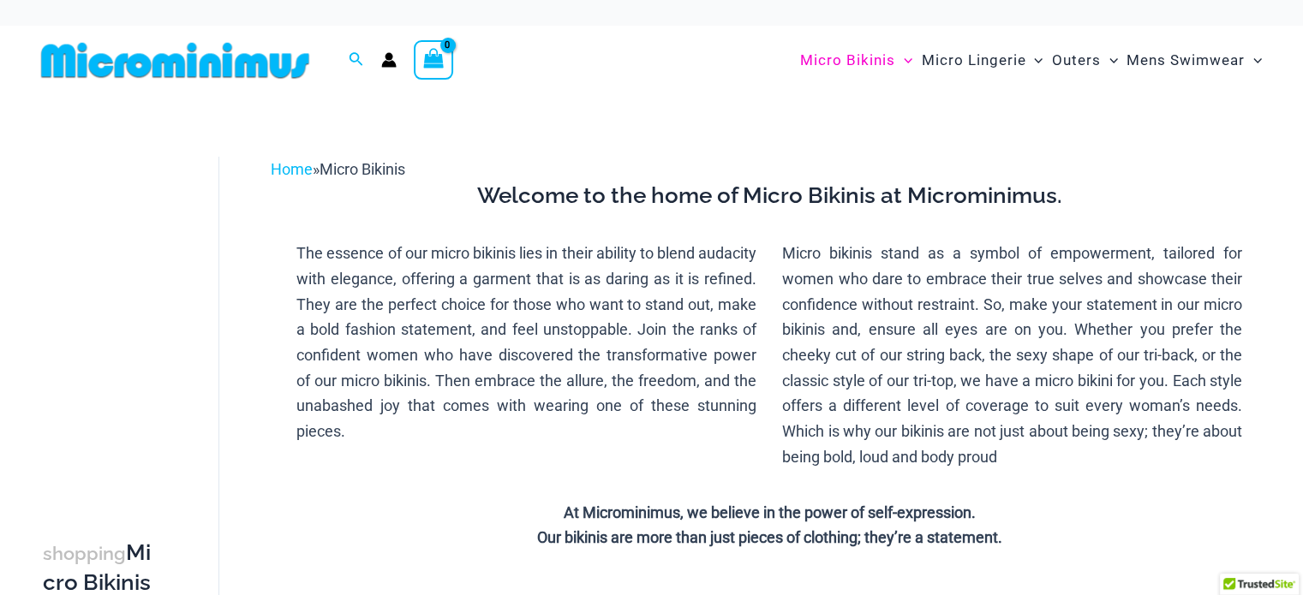
click at [213, 81] on div at bounding box center [182, 60] width 297 height 69
click at [217, 62] on img at bounding box center [175, 60] width 282 height 39
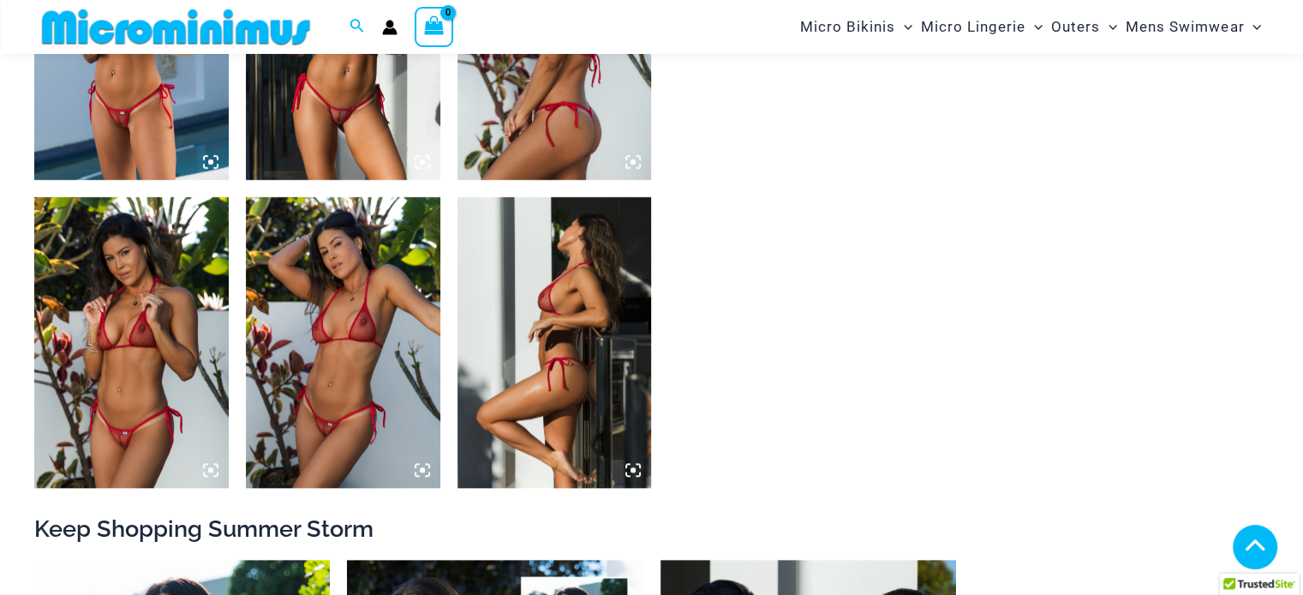
scroll to position [1698, 0]
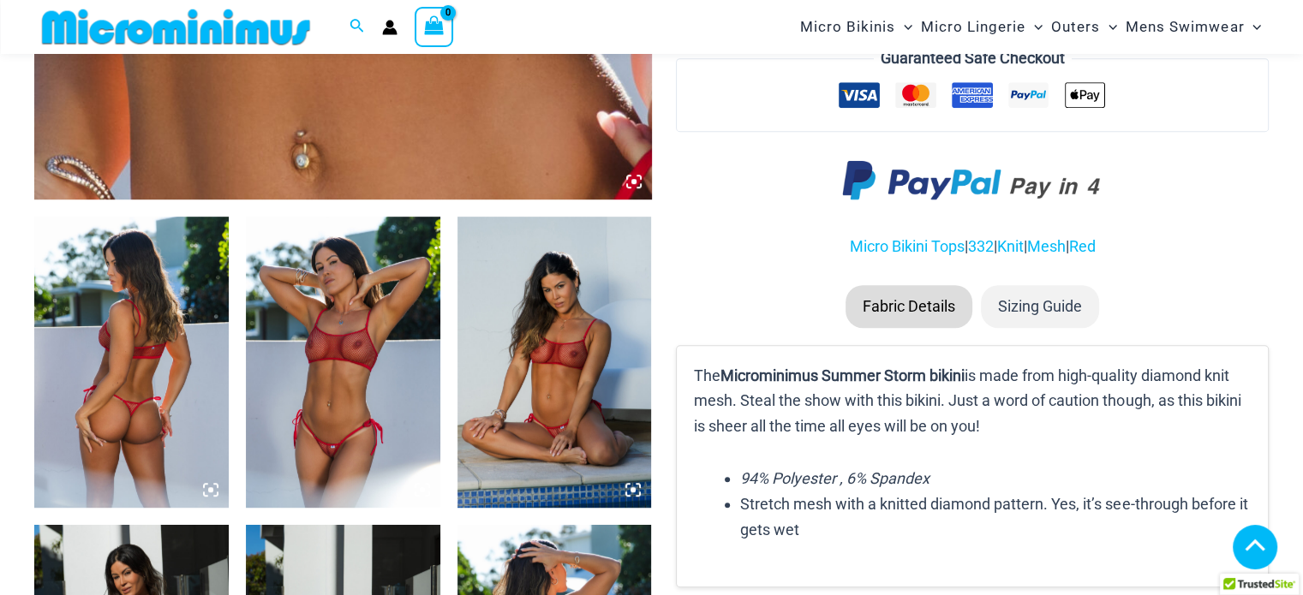
scroll to position [841, 0]
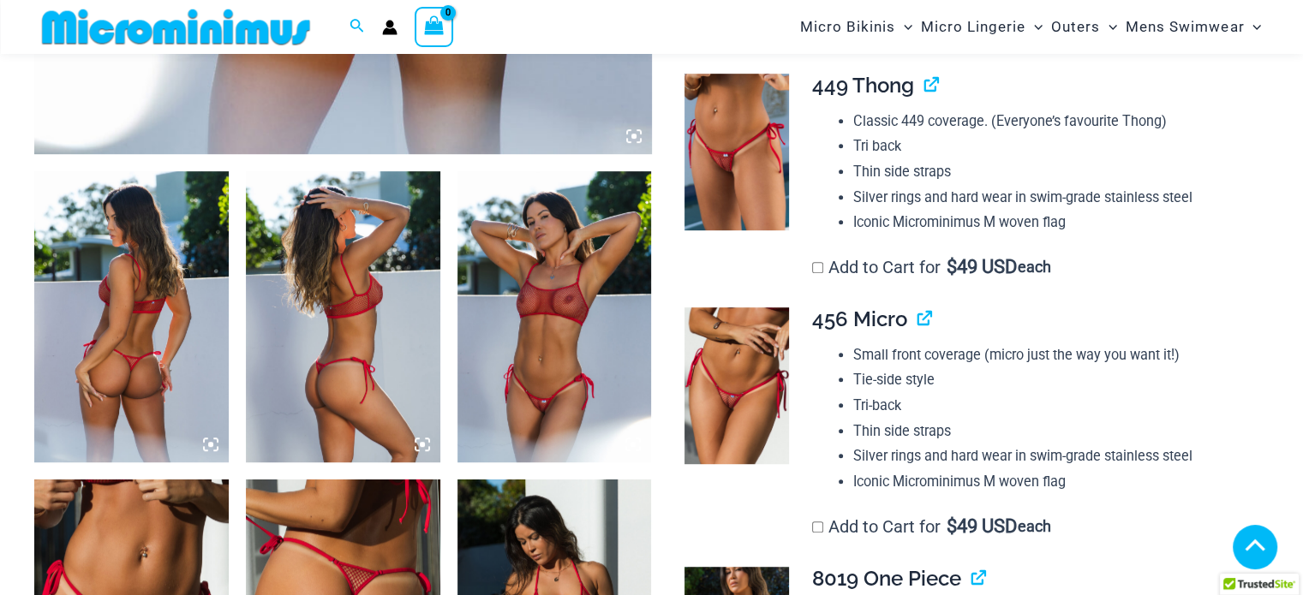
scroll to position [1355, 0]
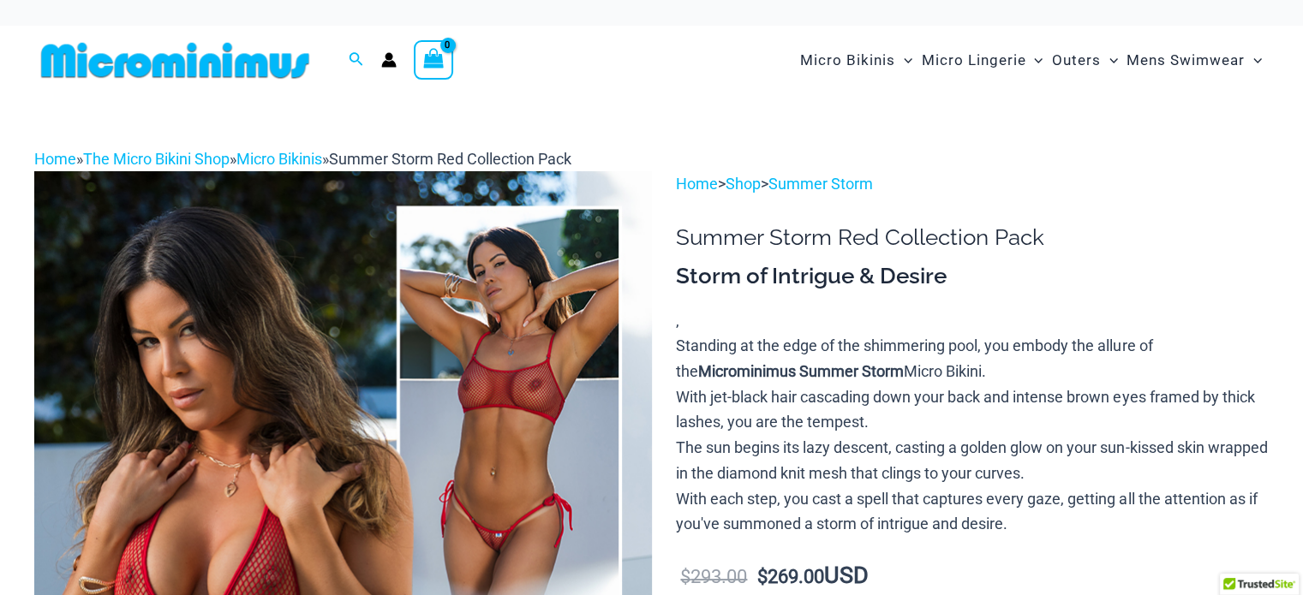
click at [1131, 180] on p "Home > Shop > Summer Storm" at bounding box center [972, 184] width 593 height 26
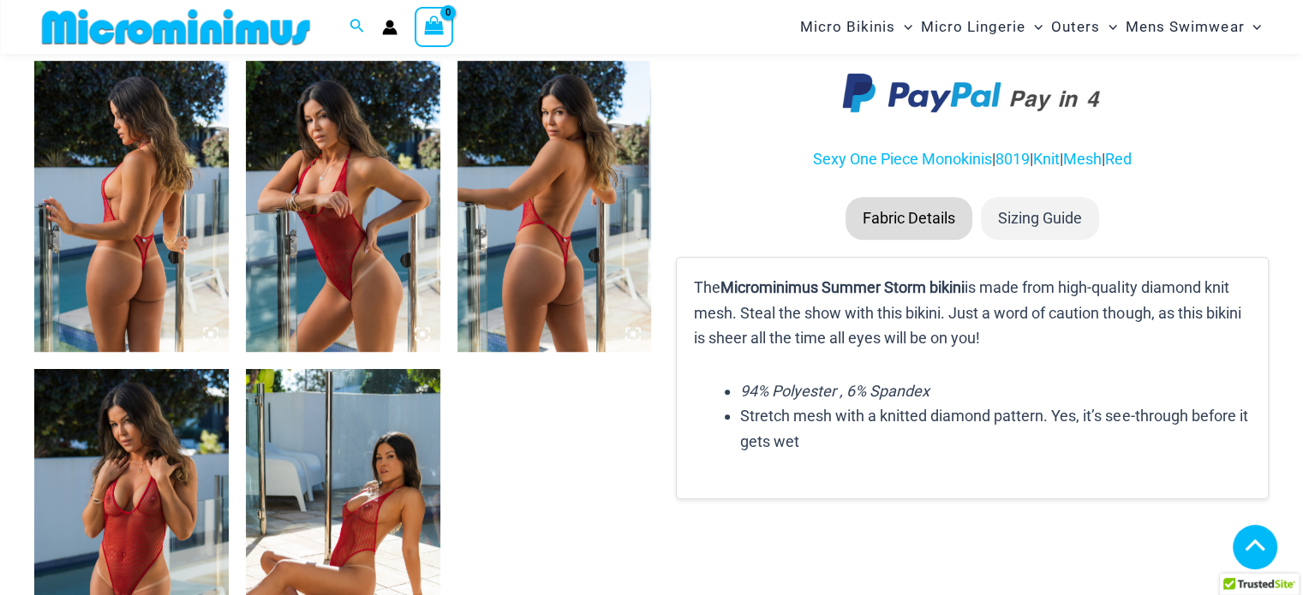
scroll to position [1152, 0]
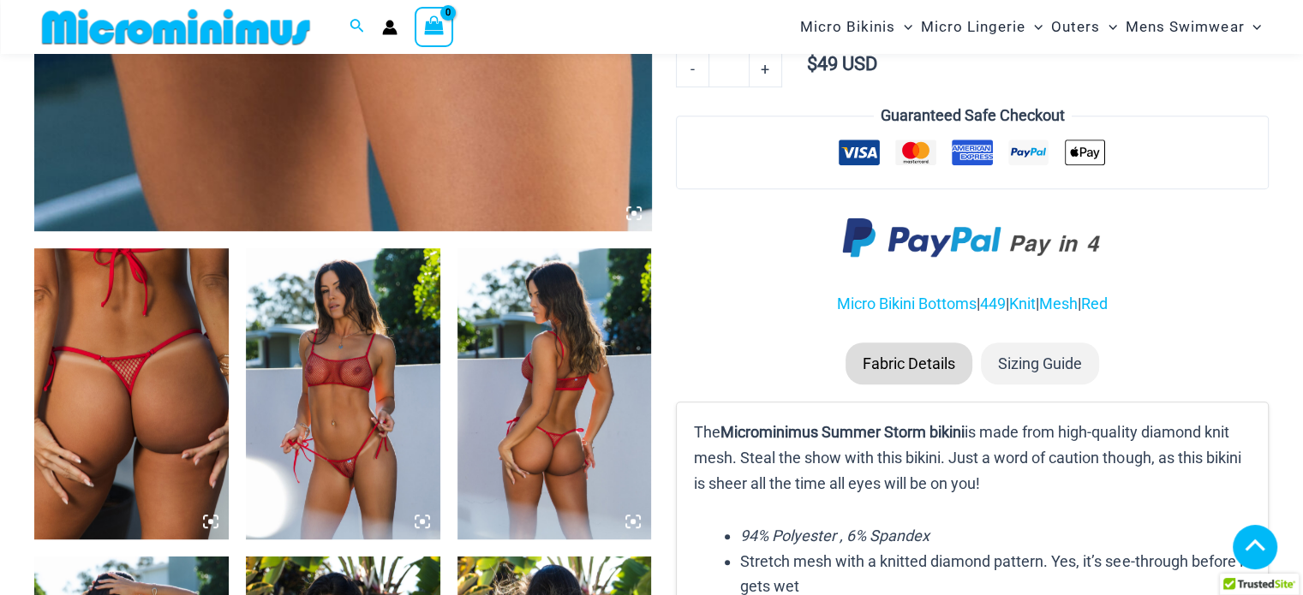
scroll to position [1004, 0]
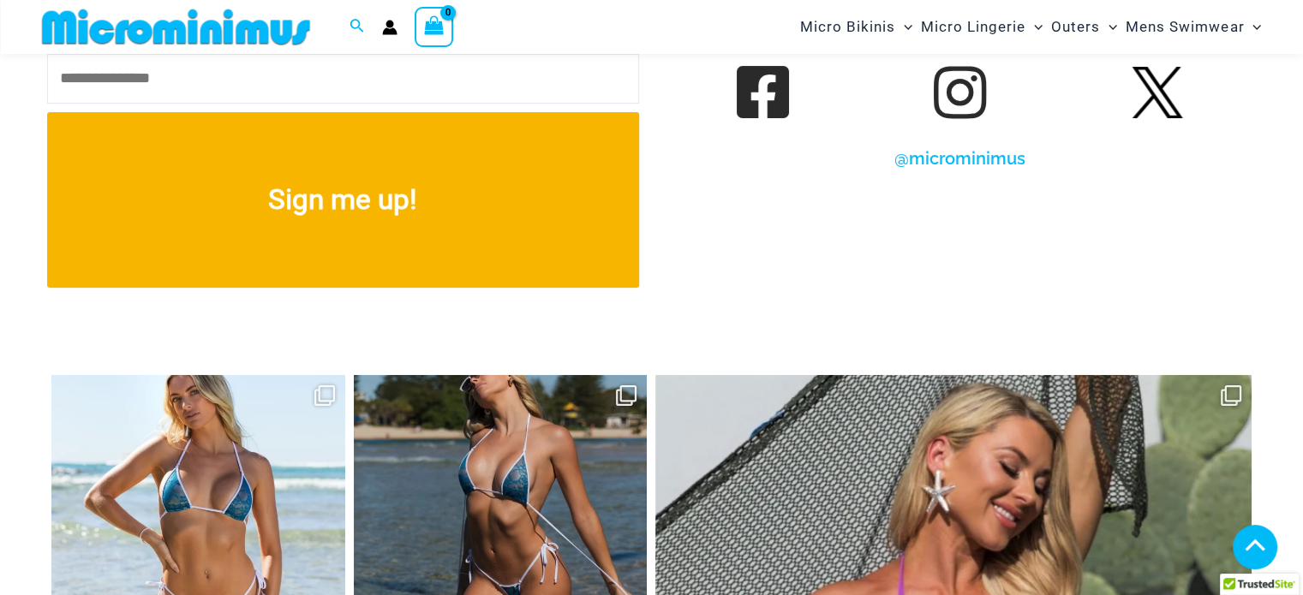
scroll to position [6325, 0]
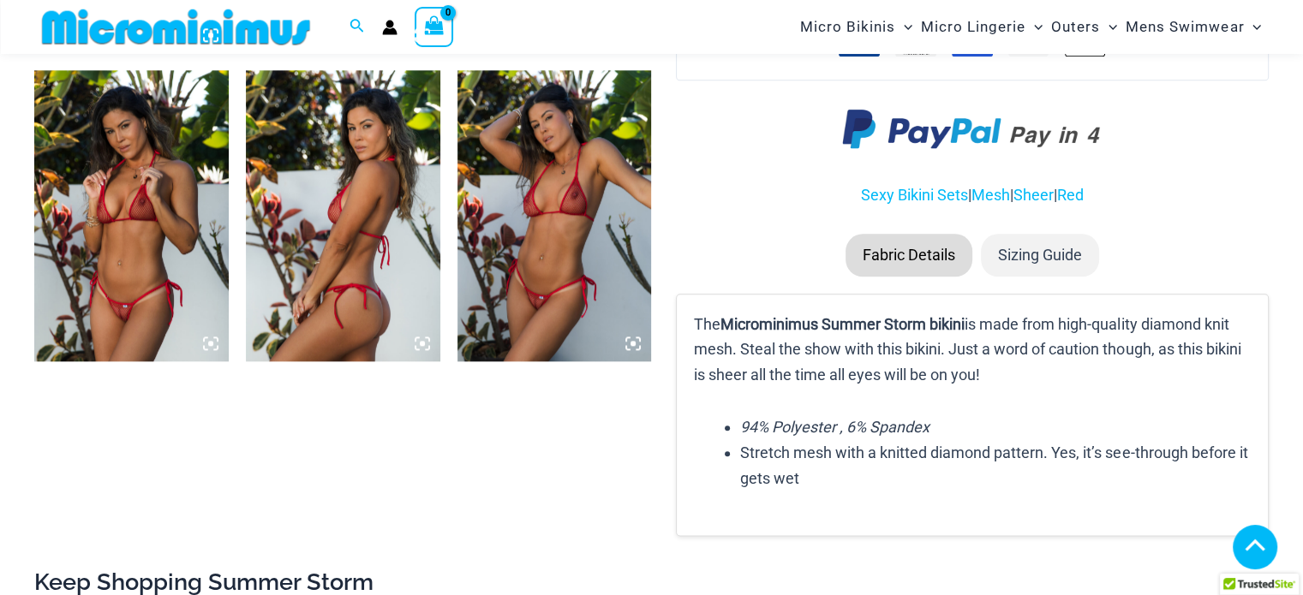
scroll to position [1784, 0]
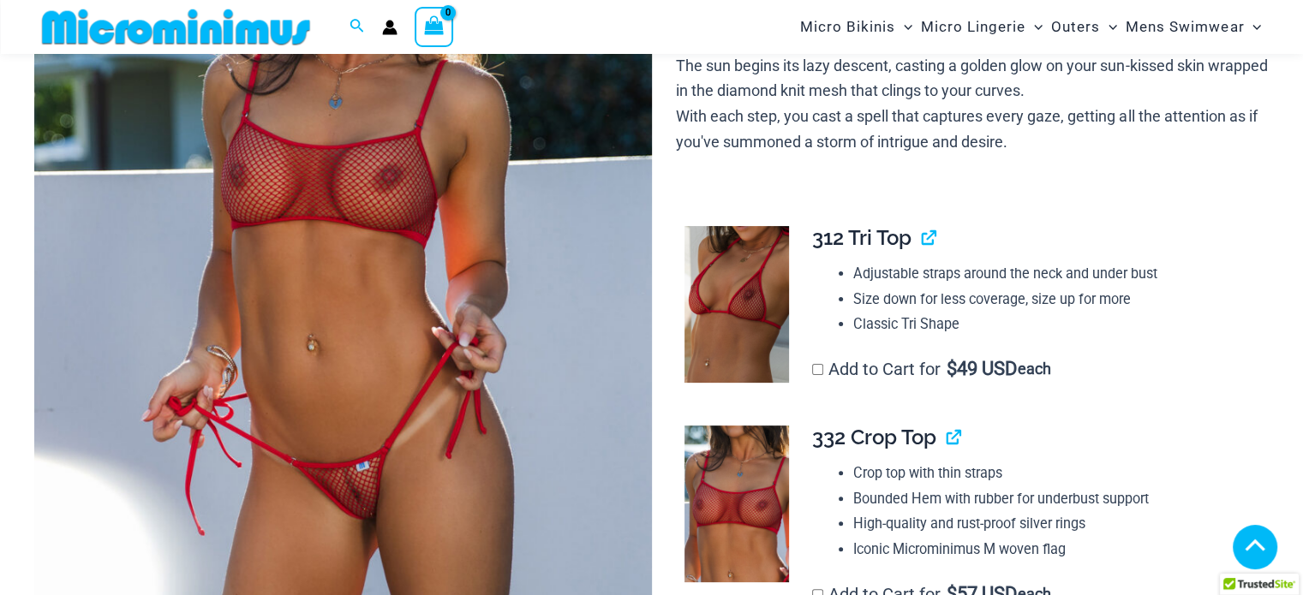
scroll to position [412, 0]
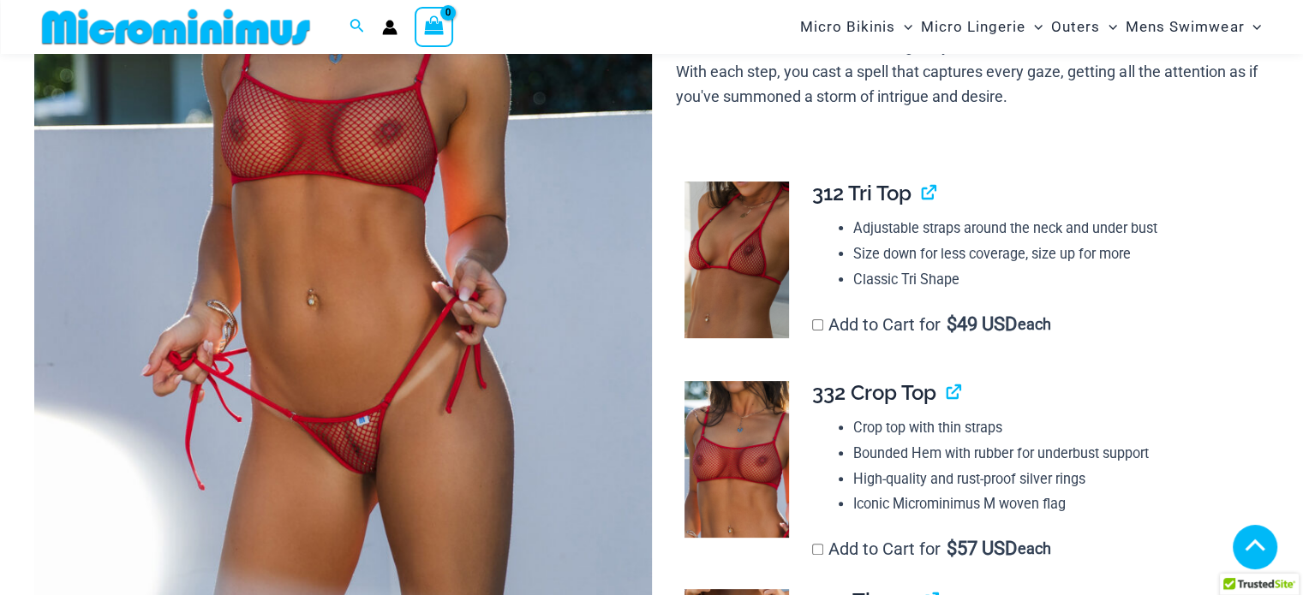
drag, startPoint x: 631, startPoint y: 33, endPoint x: 610, endPoint y: 93, distance: 62.6
click at [631, 33] on div "Search for: Search Search No products in the cart. No products in the cart. Con…" at bounding box center [652, 27] width 1234 height 54
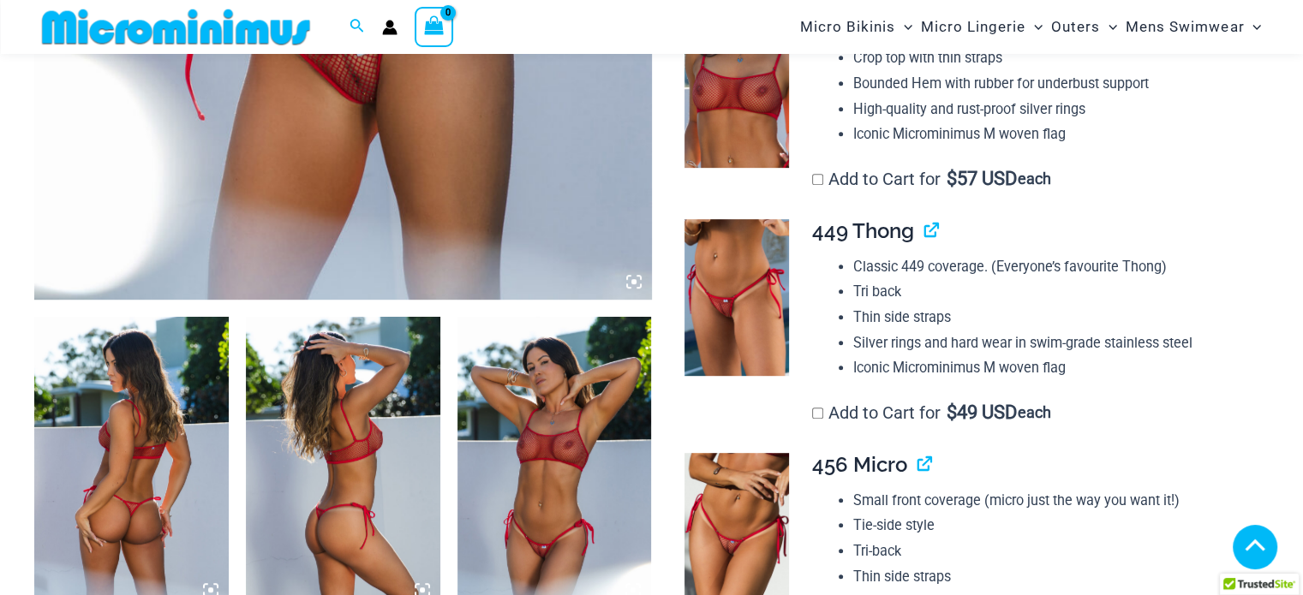
scroll to position [669, 0]
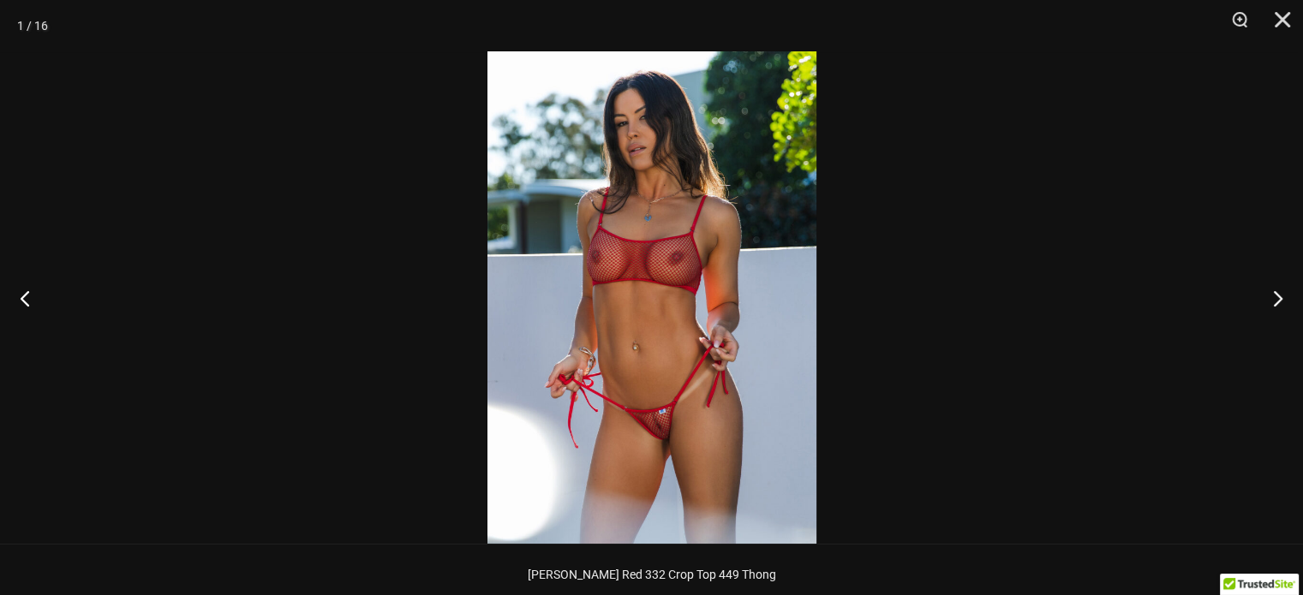
click at [636, 378] on img at bounding box center [652, 297] width 329 height 493
click at [671, 434] on img at bounding box center [652, 297] width 329 height 493
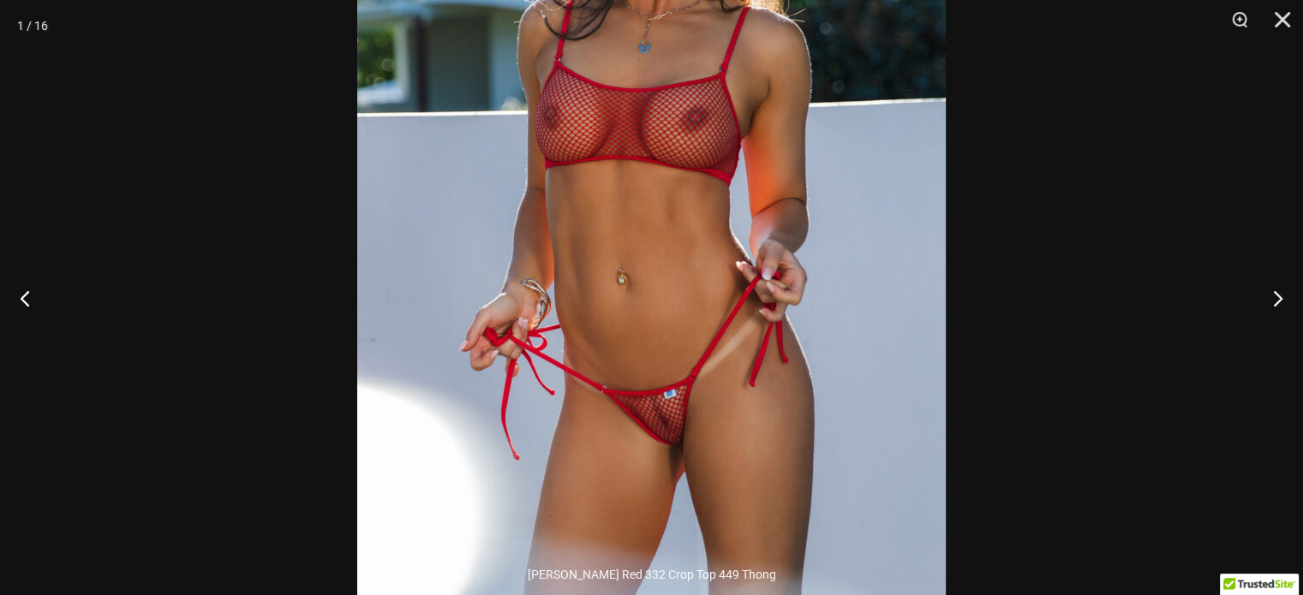
click at [648, 452] on img at bounding box center [651, 190] width 589 height 882
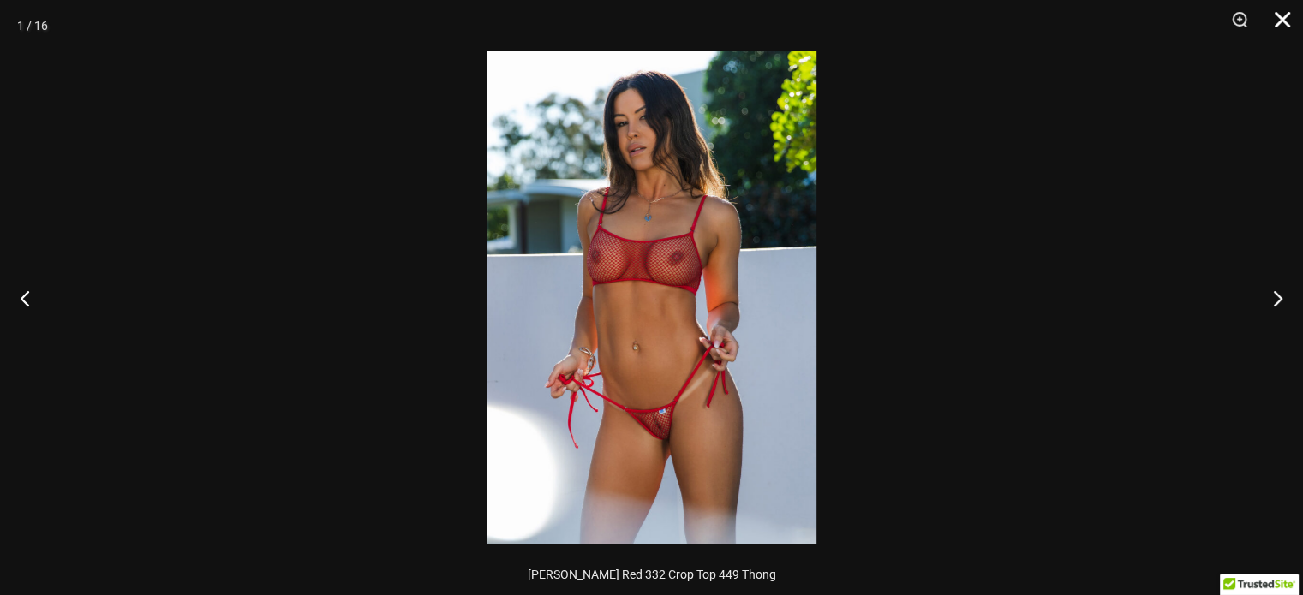
click at [1278, 17] on button "Close" at bounding box center [1276, 25] width 43 height 51
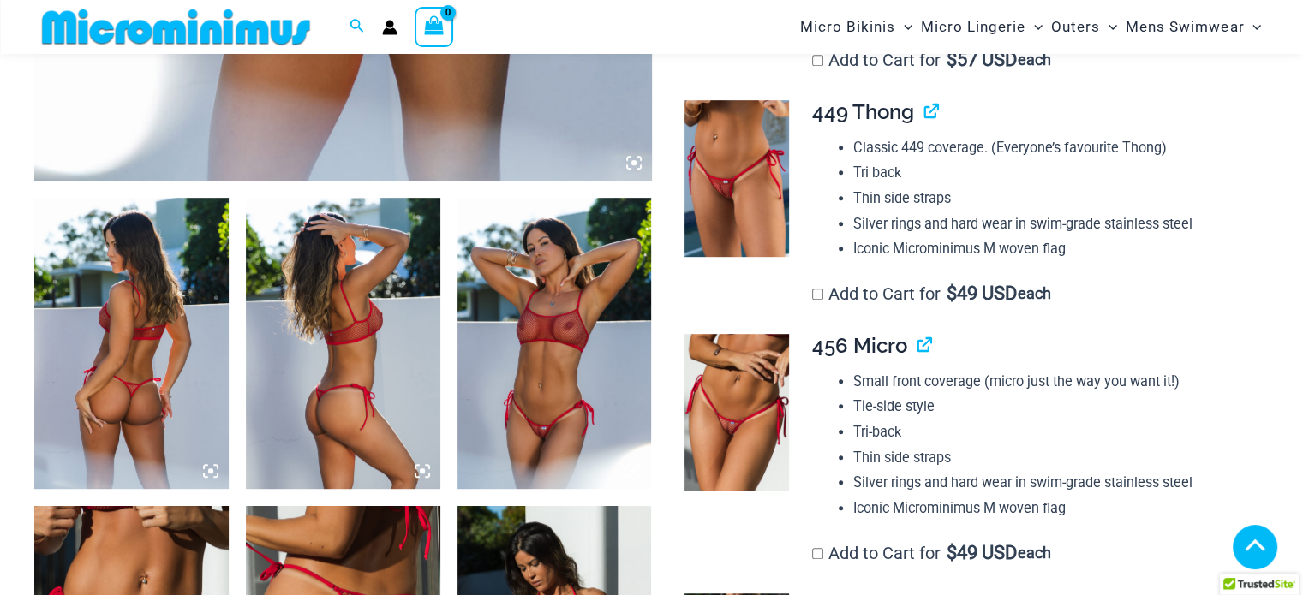
scroll to position [927, 0]
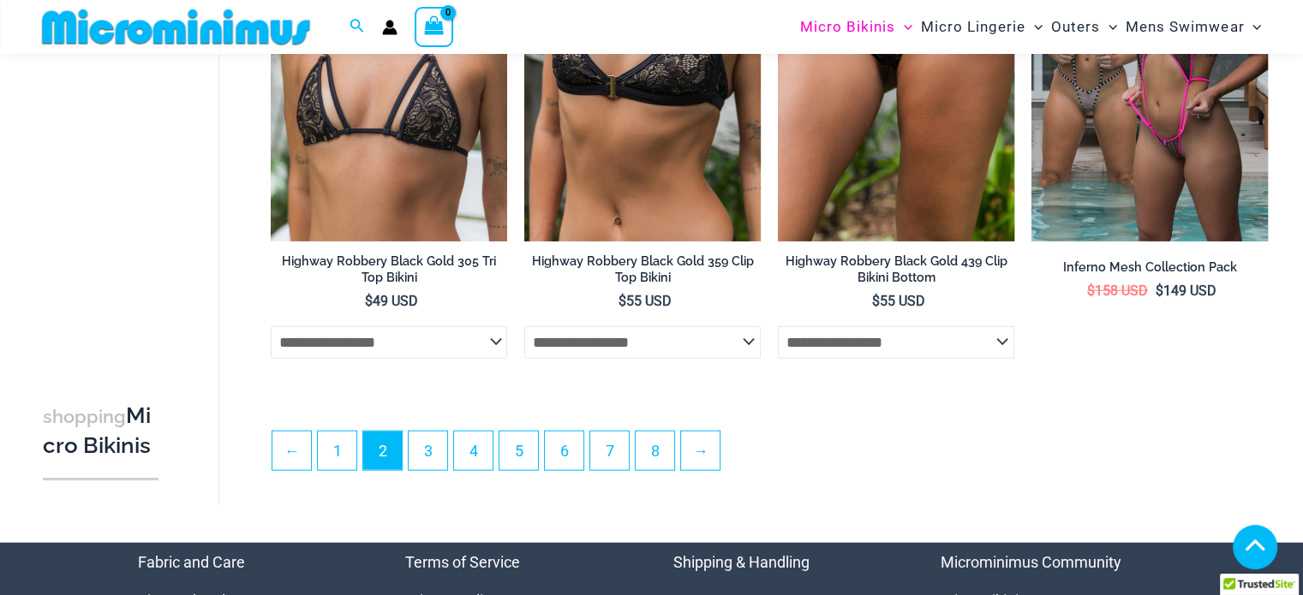
scroll to position [4196, 0]
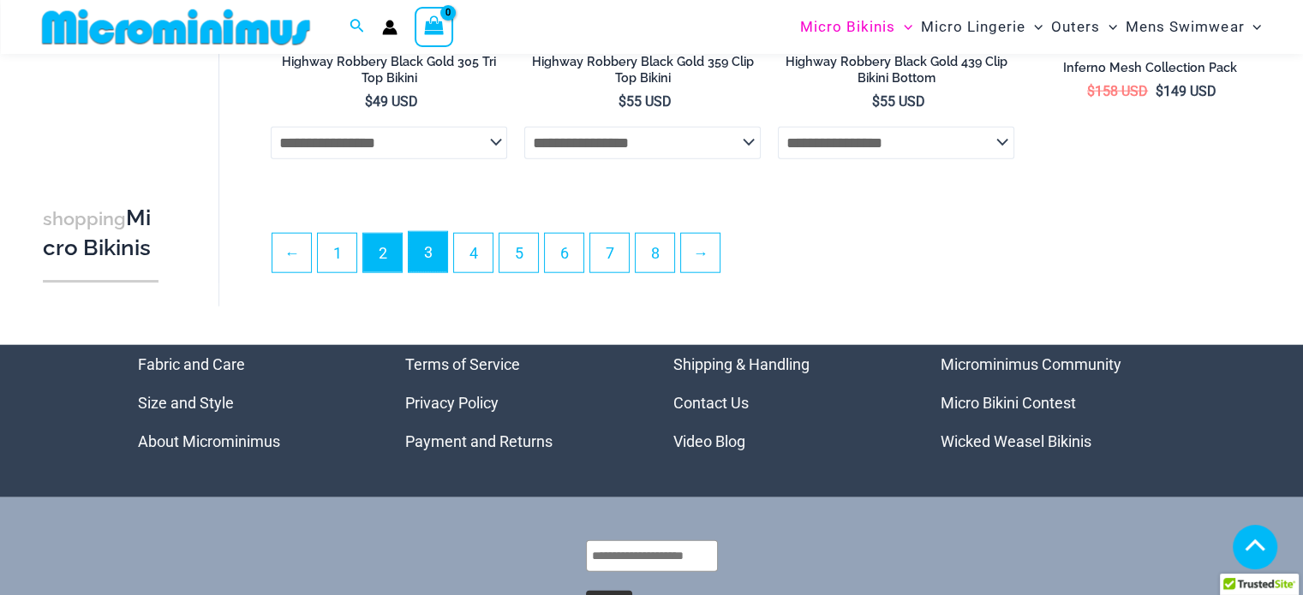
click at [432, 260] on link "3" at bounding box center [428, 252] width 39 height 40
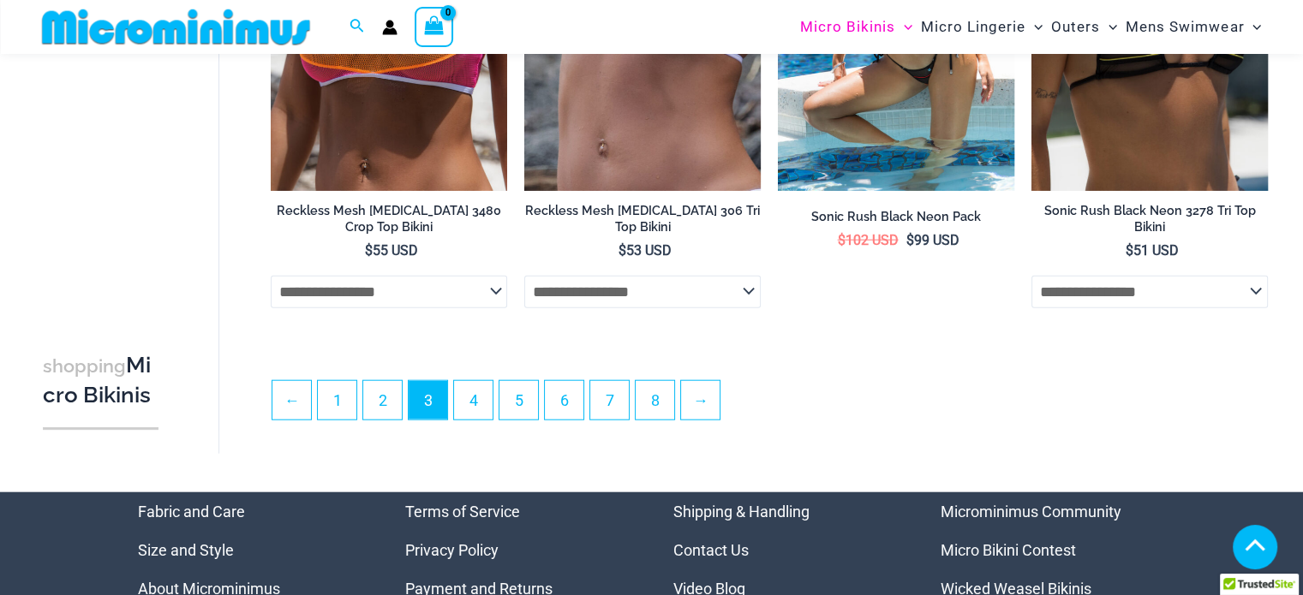
scroll to position [4184, 0]
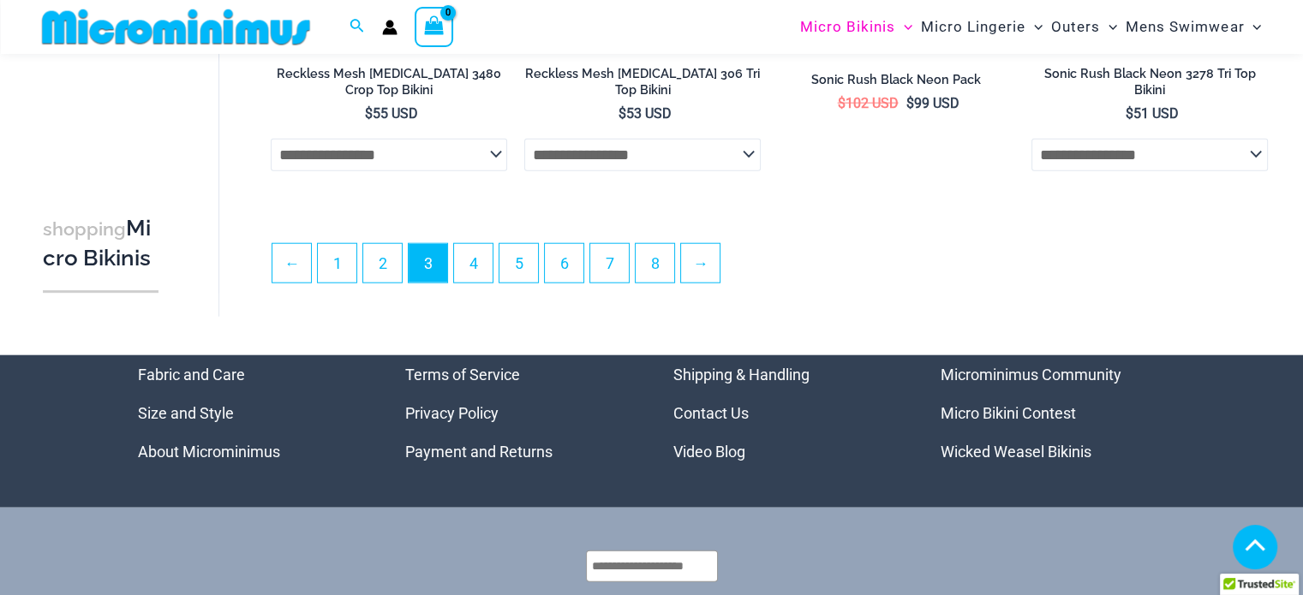
click at [466, 290] on ul "← 1 2 3 4 5 6 7 8 →" at bounding box center [770, 268] width 996 height 50
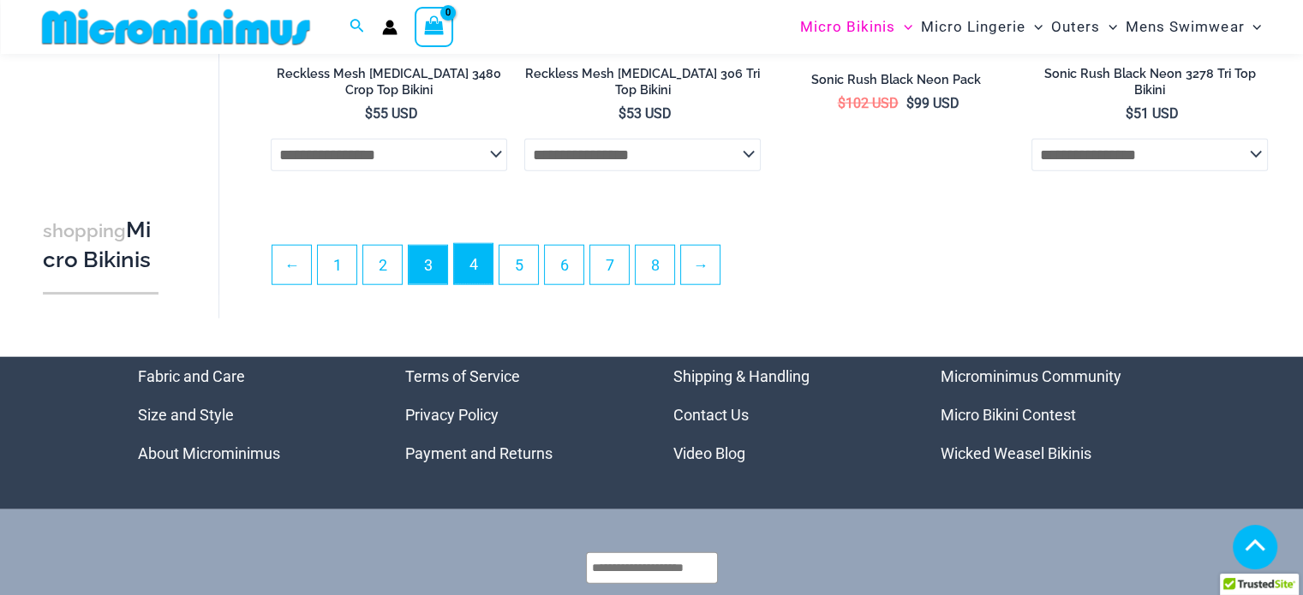
click at [471, 279] on link "4" at bounding box center [473, 264] width 39 height 40
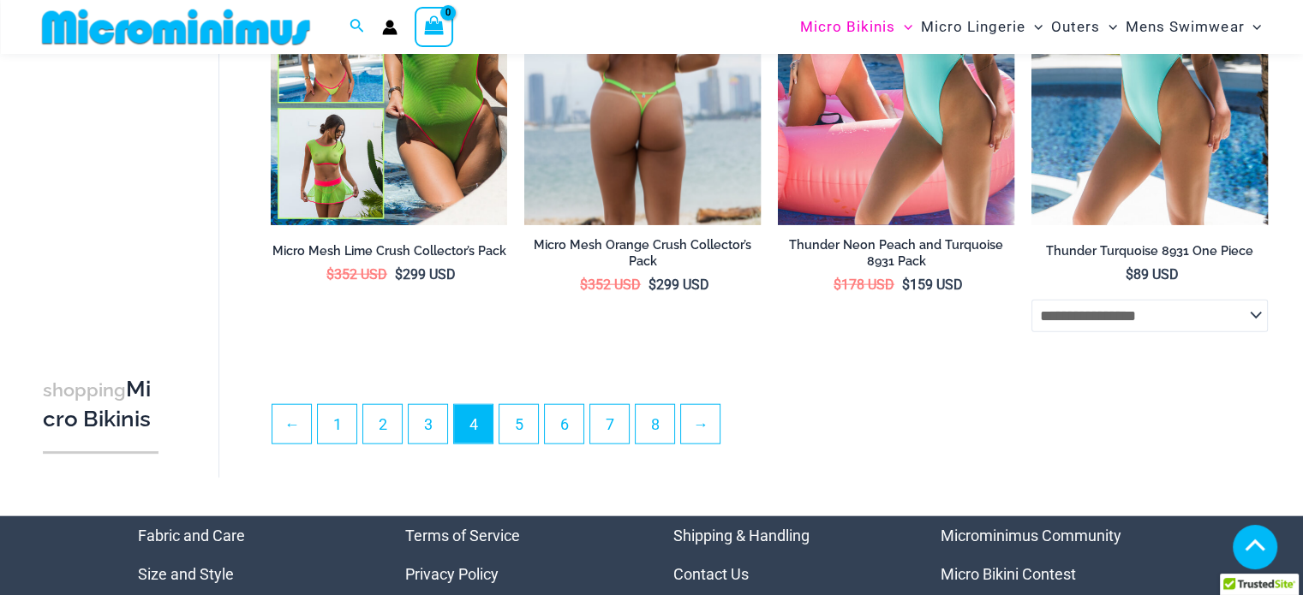
scroll to position [3841, 0]
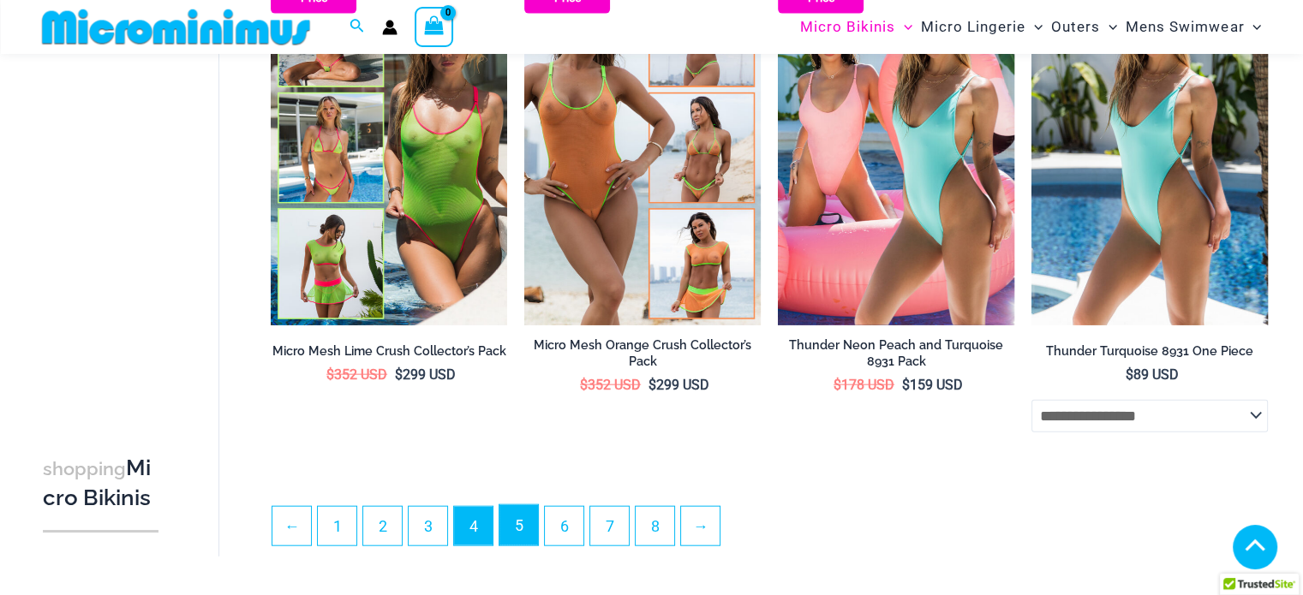
click at [514, 517] on link "5" at bounding box center [519, 525] width 39 height 40
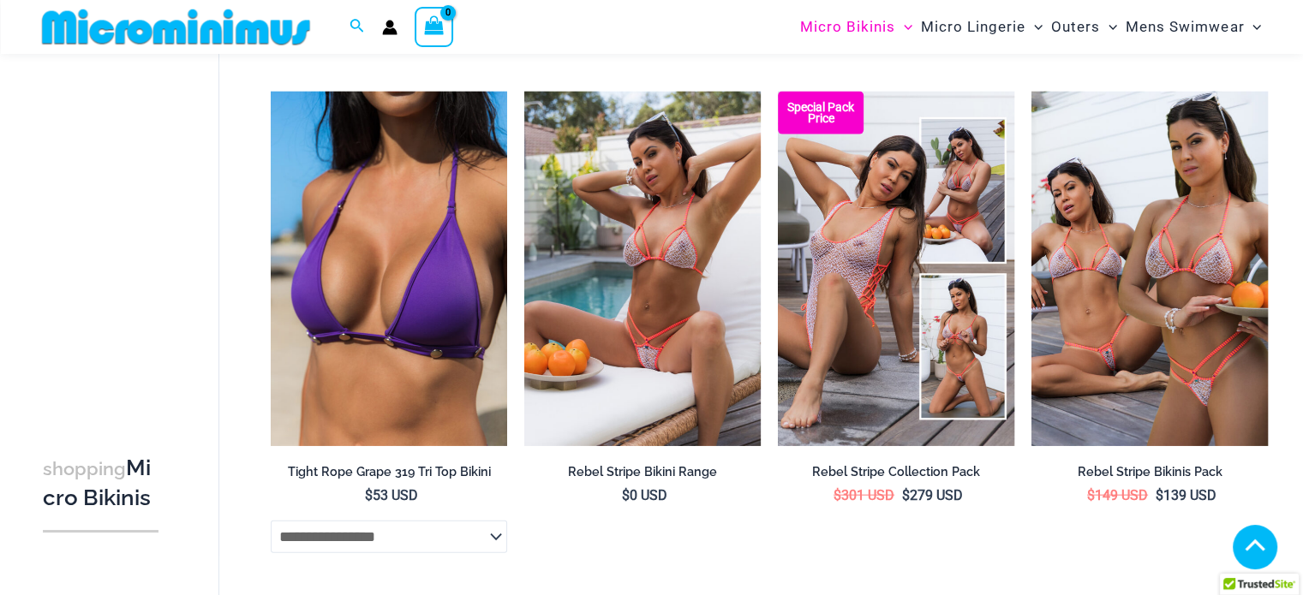
scroll to position [3913, 0]
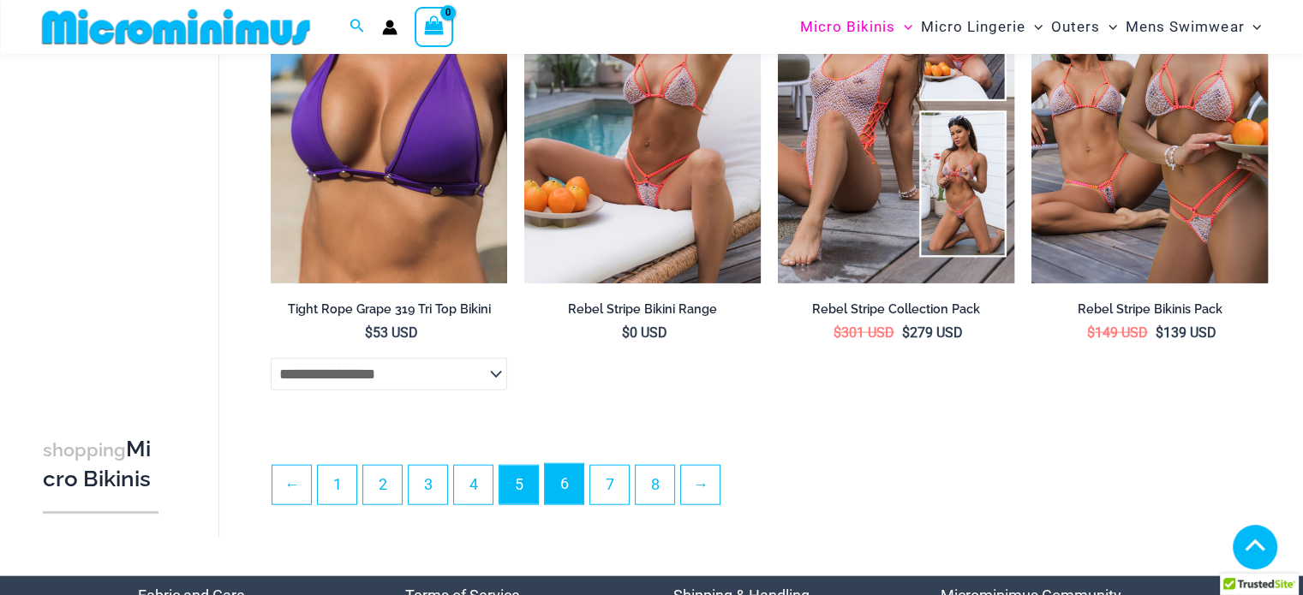
click at [572, 490] on link "6" at bounding box center [564, 484] width 39 height 40
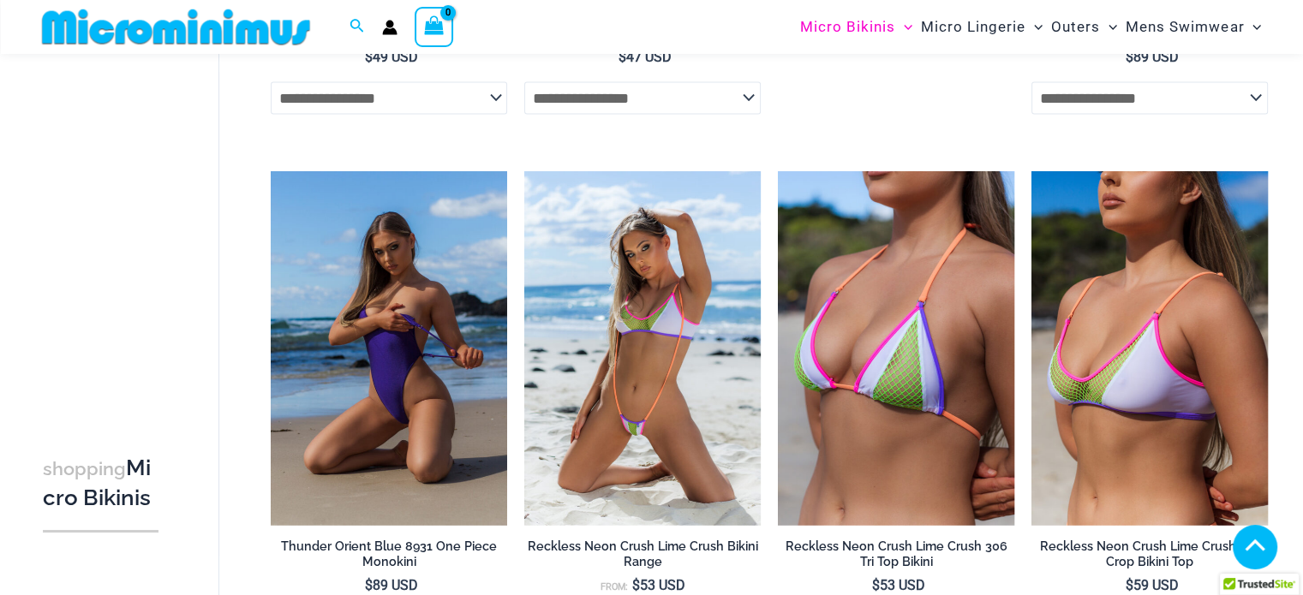
scroll to position [4185, 0]
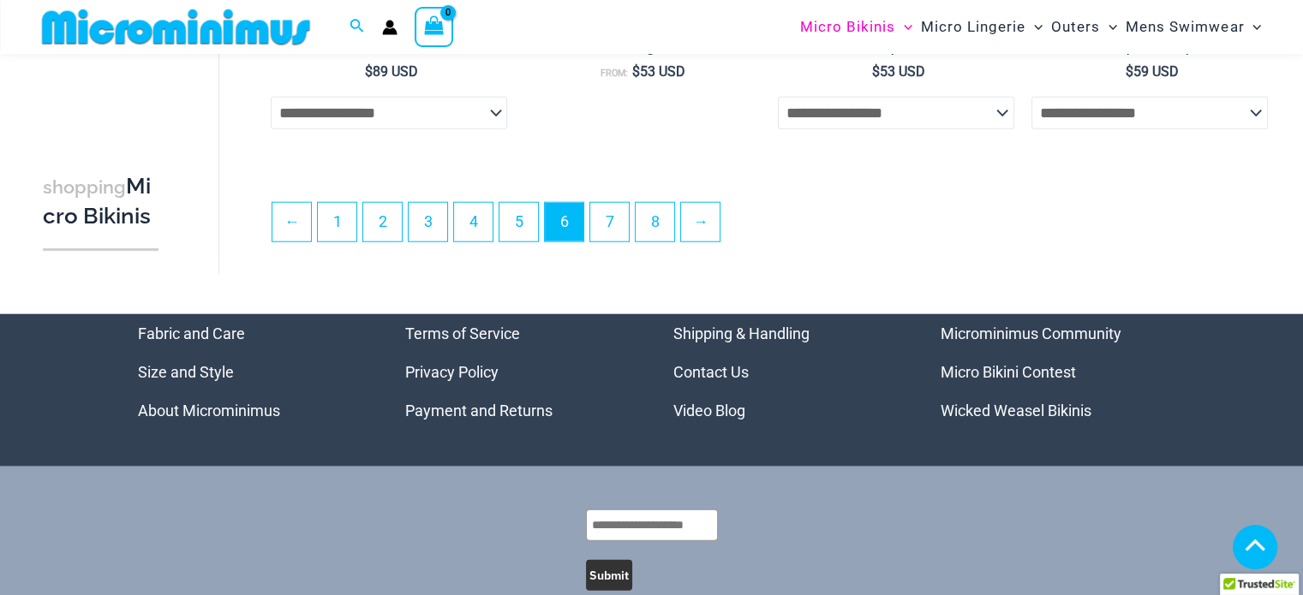
click at [591, 222] on ul "← 1 2 3 4 5 6 7 8 →" at bounding box center [770, 227] width 996 height 50
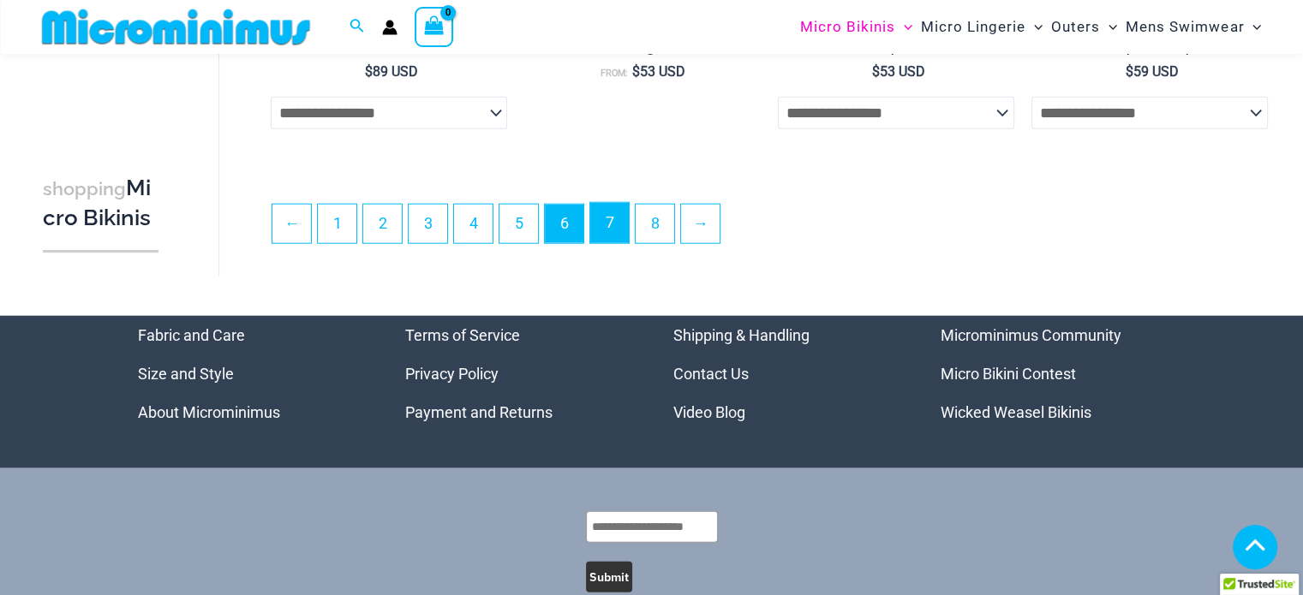
click at [610, 223] on link "7" at bounding box center [609, 223] width 39 height 40
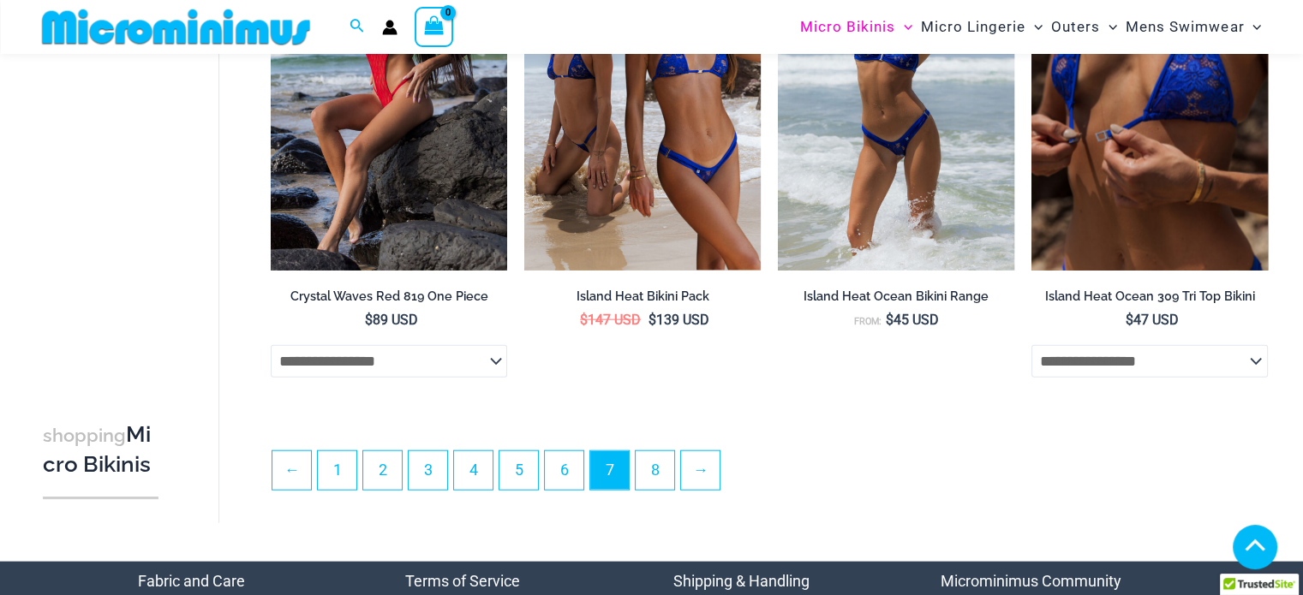
scroll to position [4268, 0]
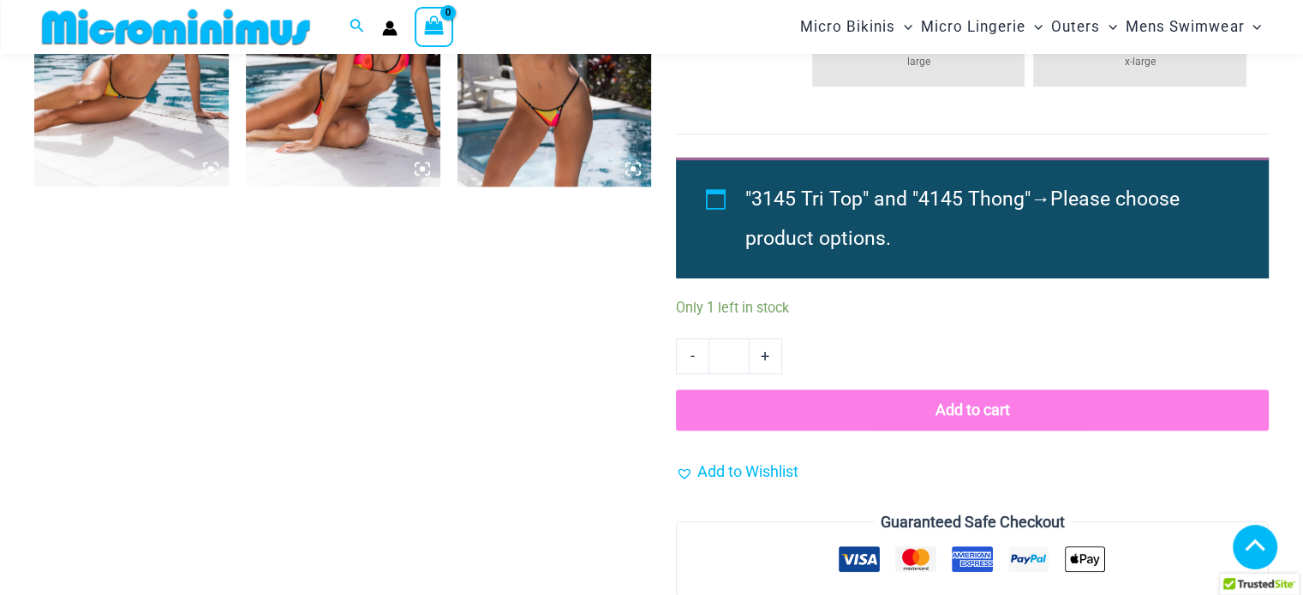
scroll to position [1702, 0]
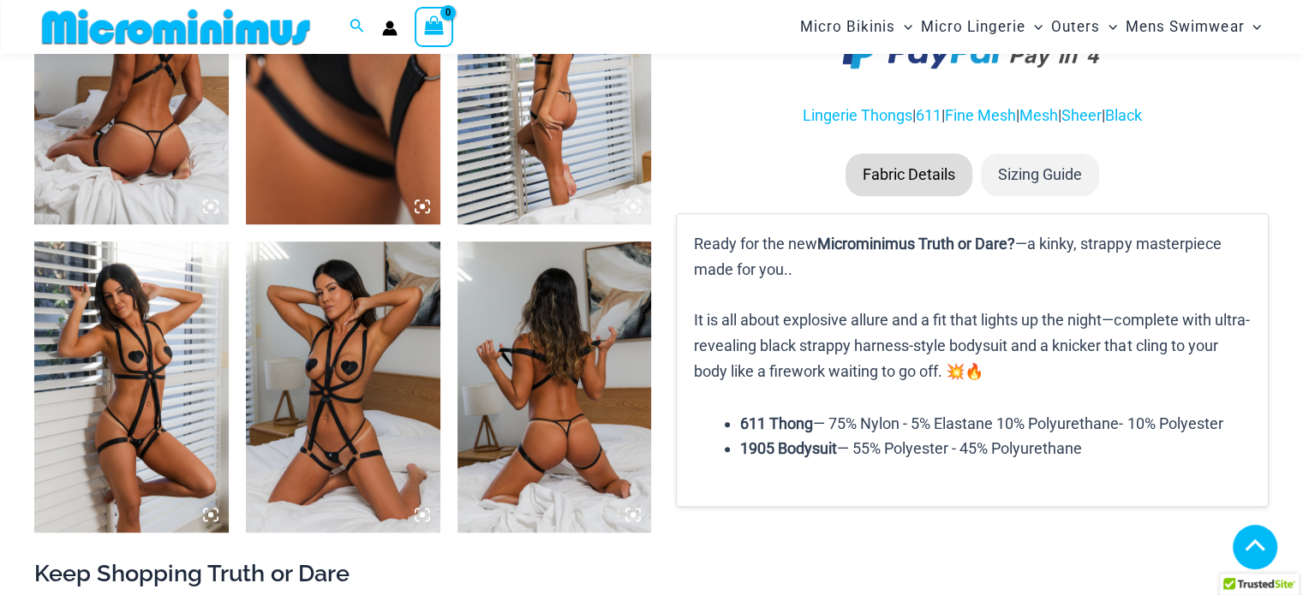
scroll to position [1271, 0]
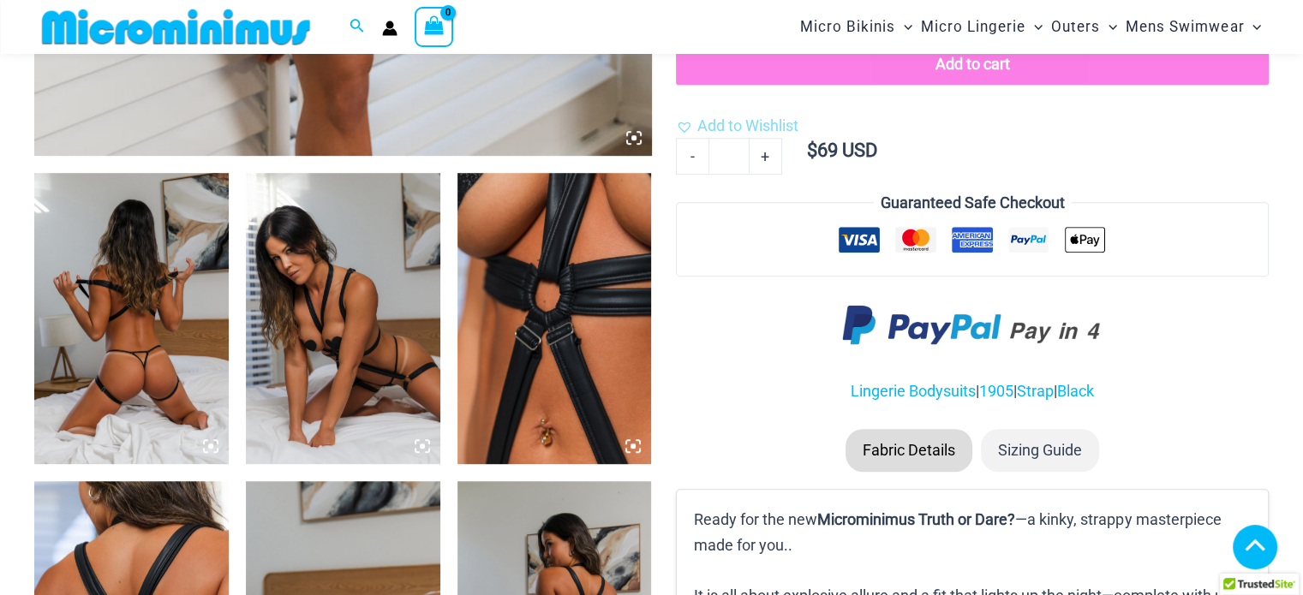
scroll to position [670, 0]
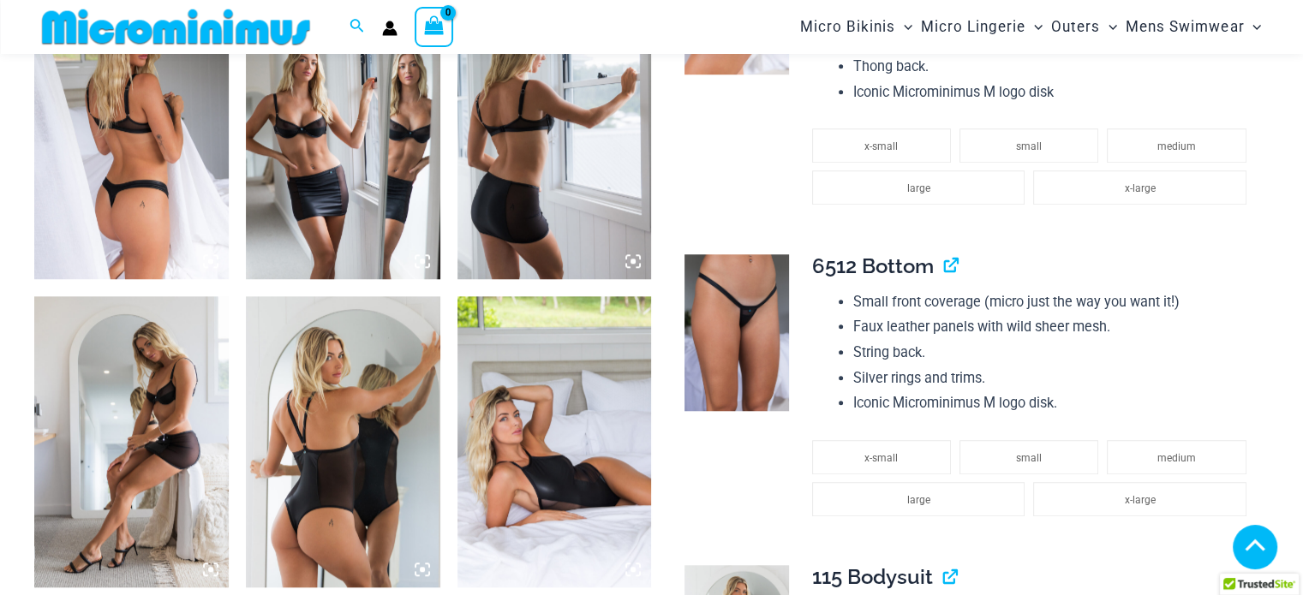
scroll to position [1530, 0]
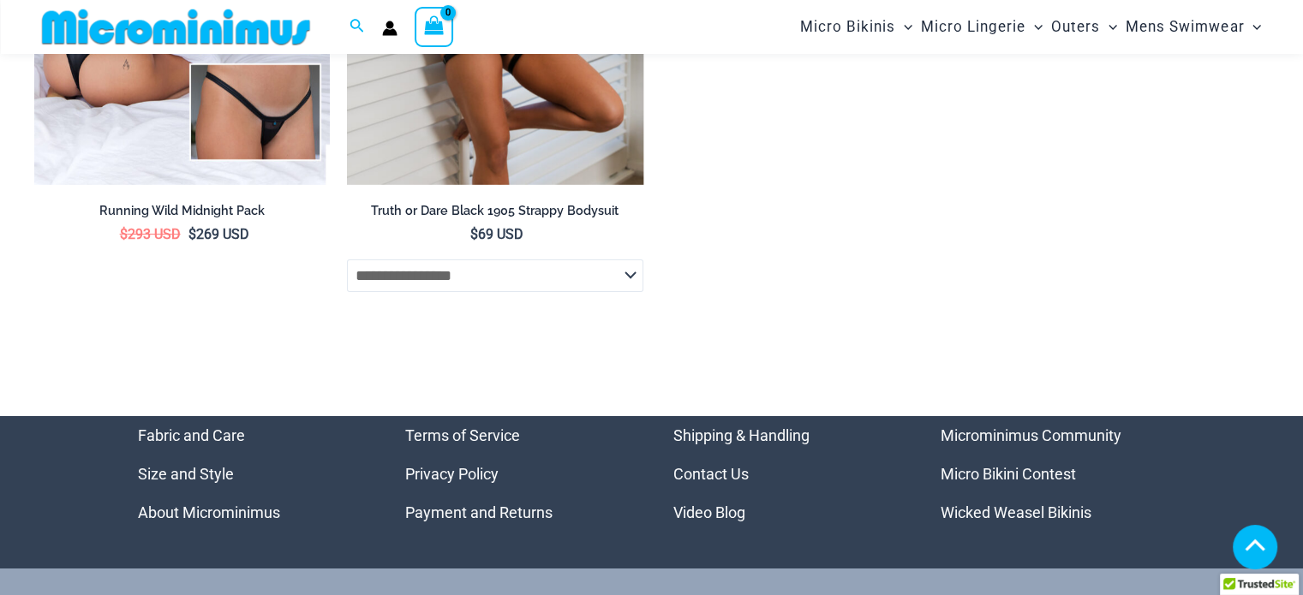
scroll to position [6152, 0]
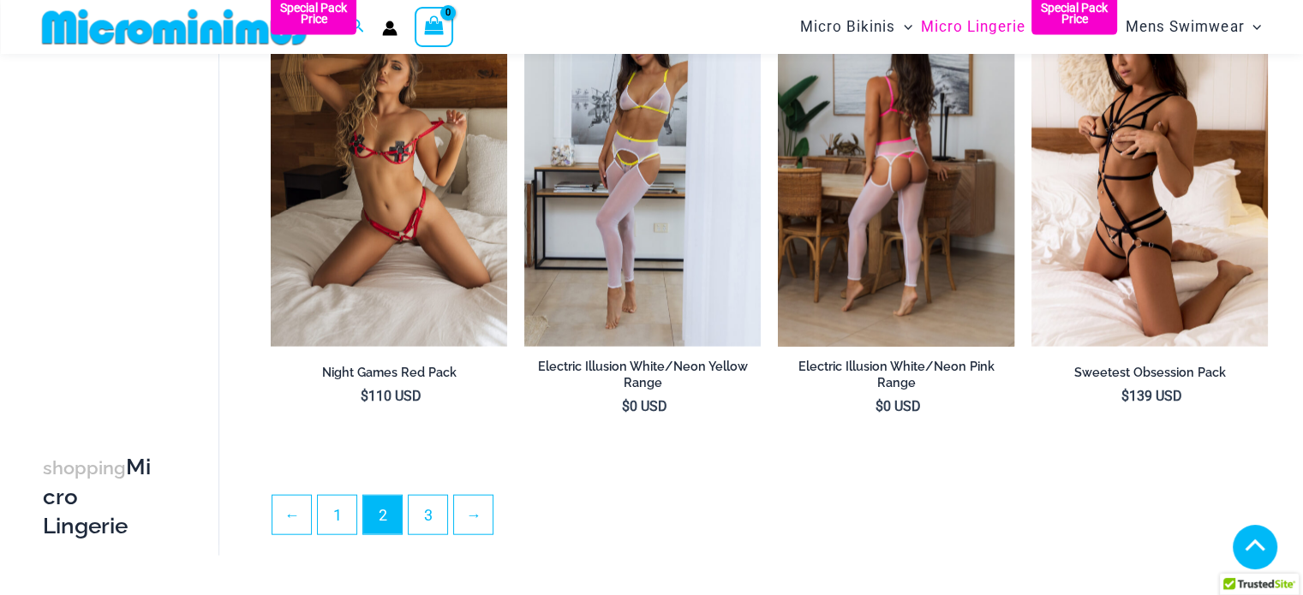
scroll to position [3814, 0]
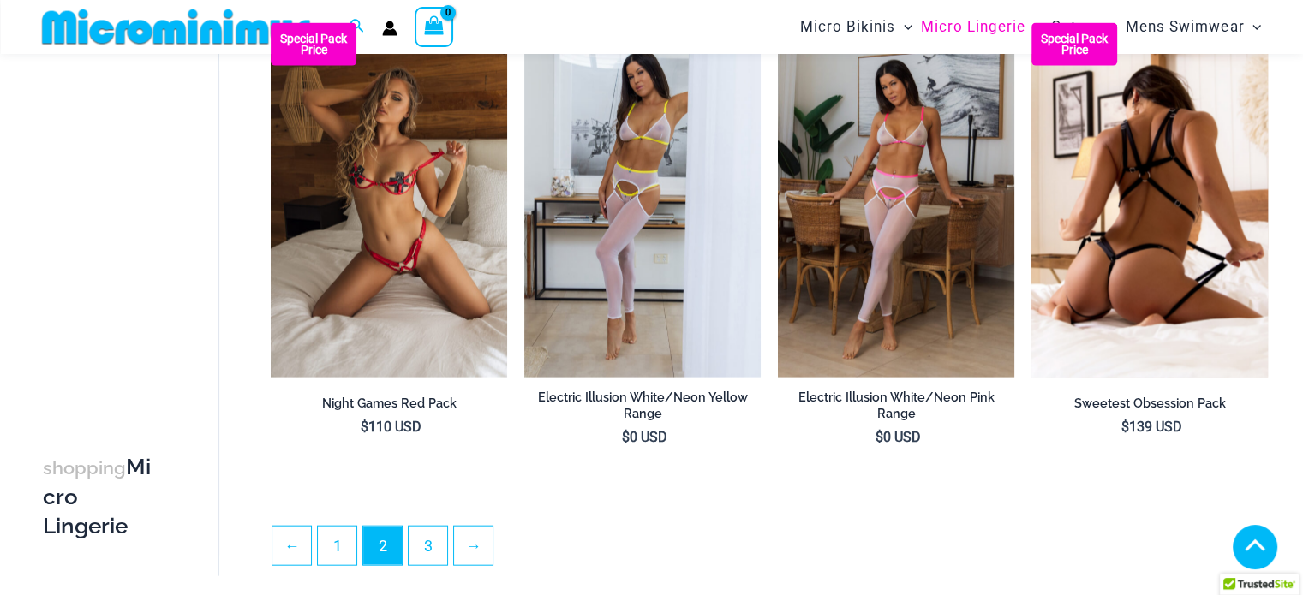
click at [1148, 222] on img at bounding box center [1150, 200] width 236 height 355
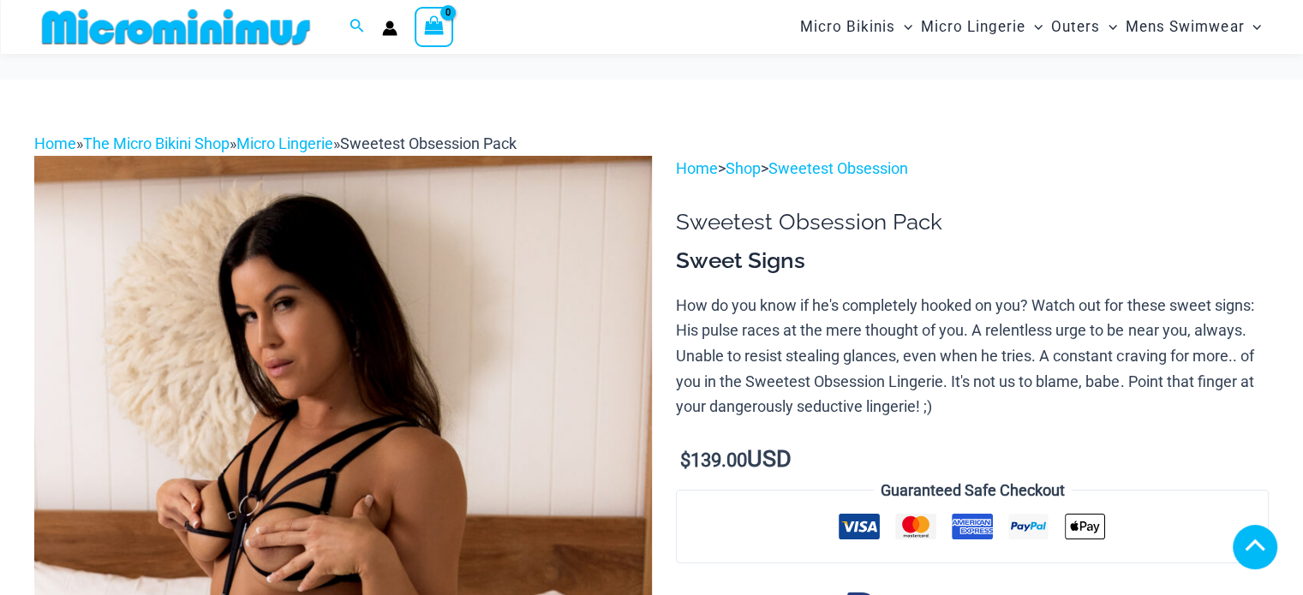
scroll to position [1421, 0]
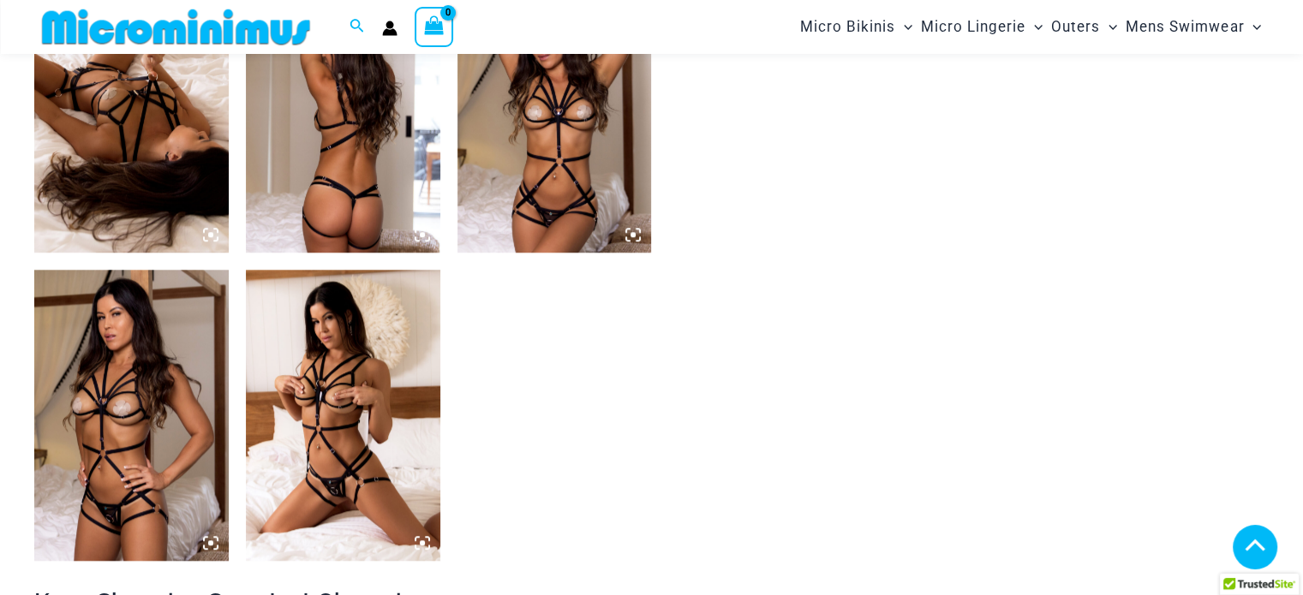
click at [549, 141] on img at bounding box center [555, 106] width 194 height 291
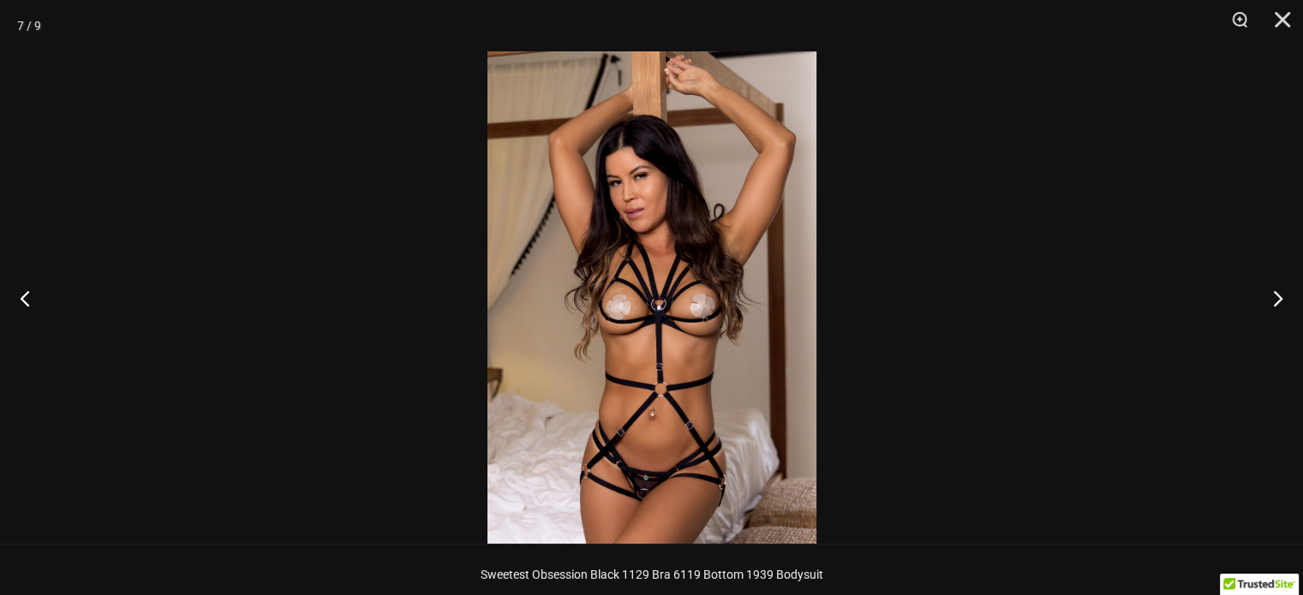
click at [685, 159] on img at bounding box center [652, 297] width 329 height 493
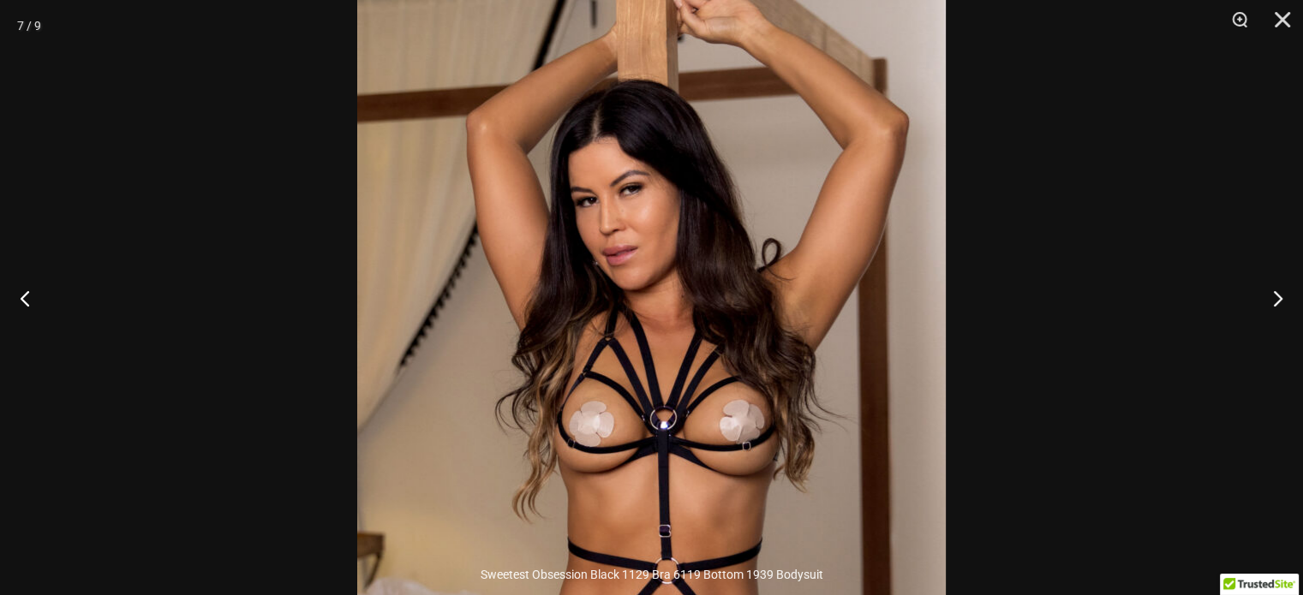
click at [710, 323] on img at bounding box center [651, 407] width 589 height 882
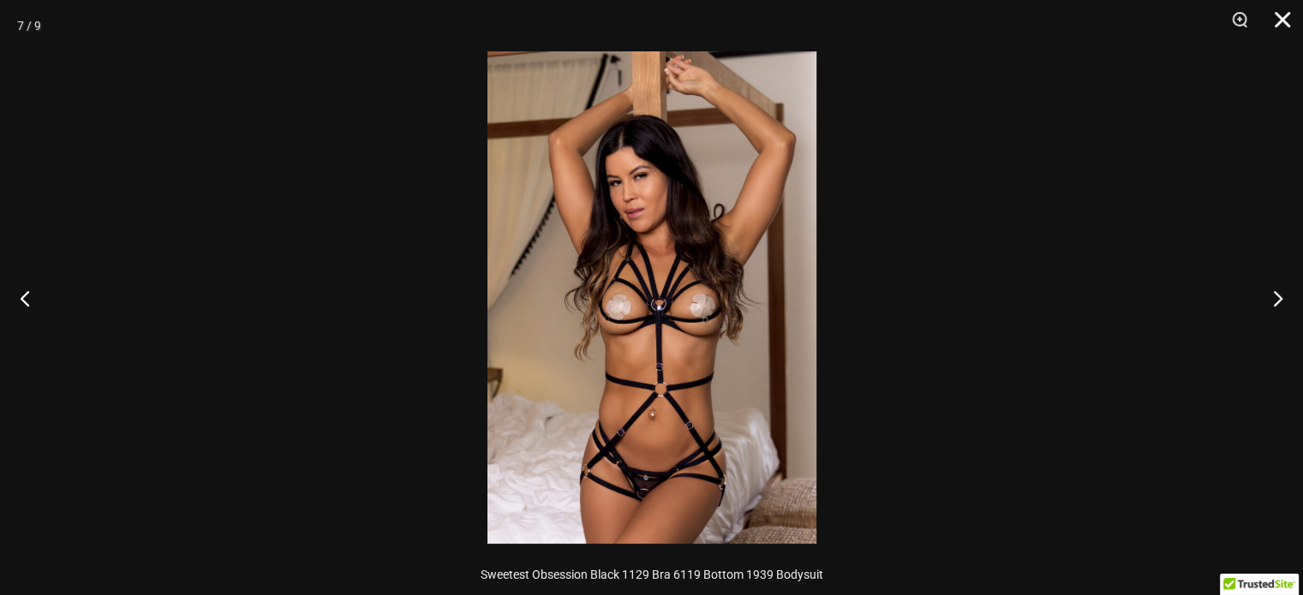
click at [1273, 21] on button "Close" at bounding box center [1276, 25] width 43 height 51
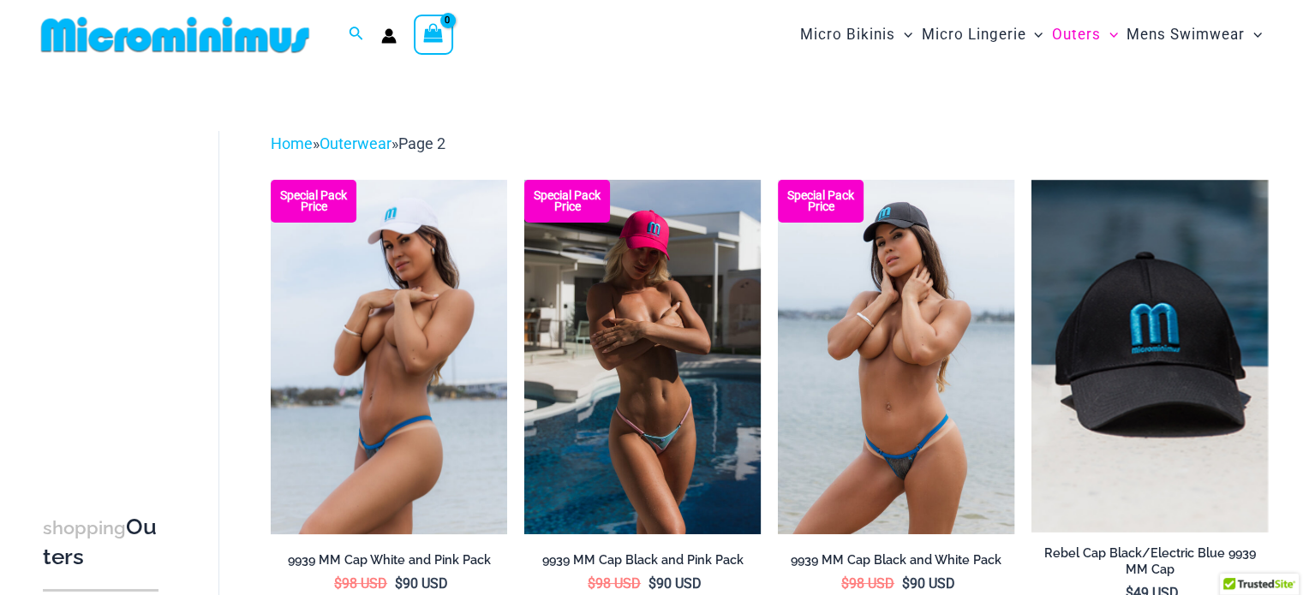
drag, startPoint x: 0, startPoint y: 0, endPoint x: 584, endPoint y: 99, distance: 592.6
